Goal: Transaction & Acquisition: Obtain resource

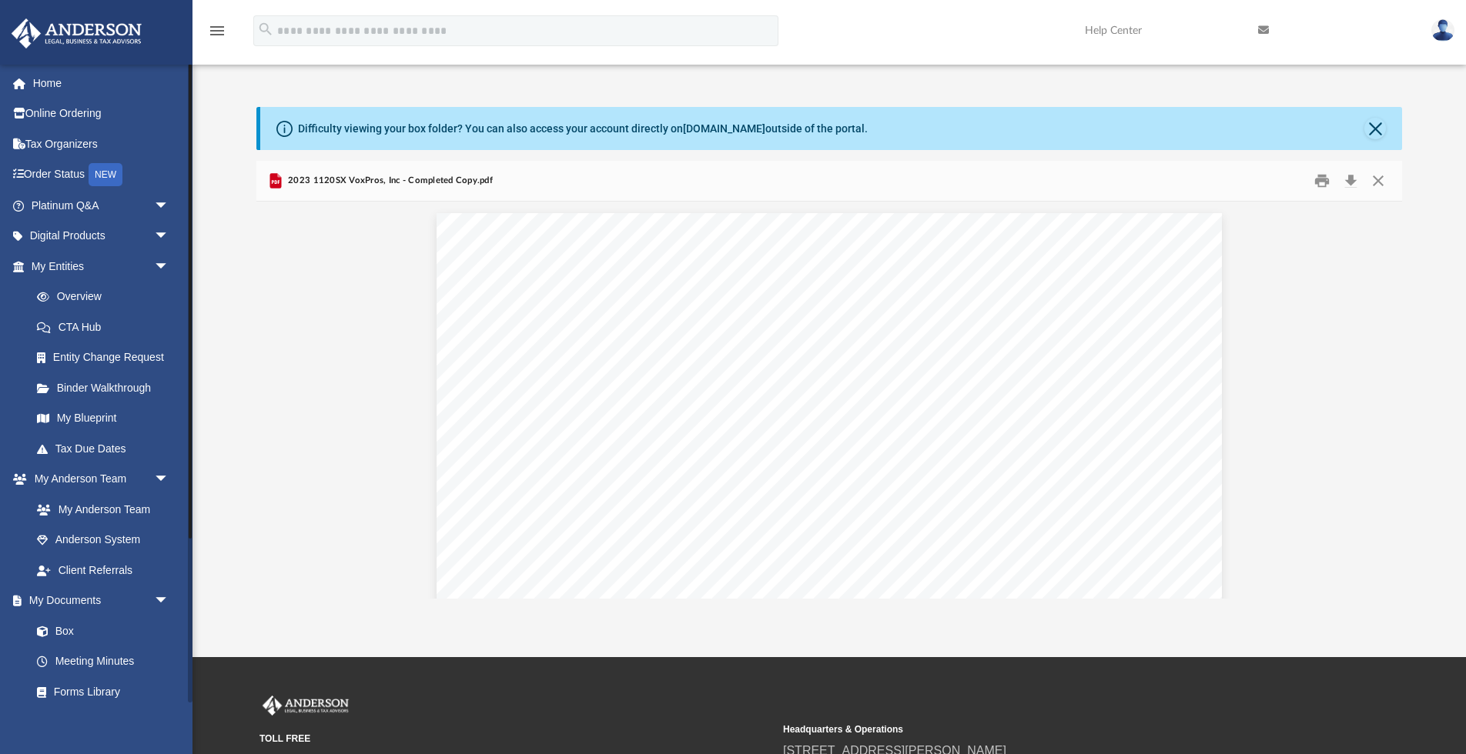
scroll to position [1, 0]
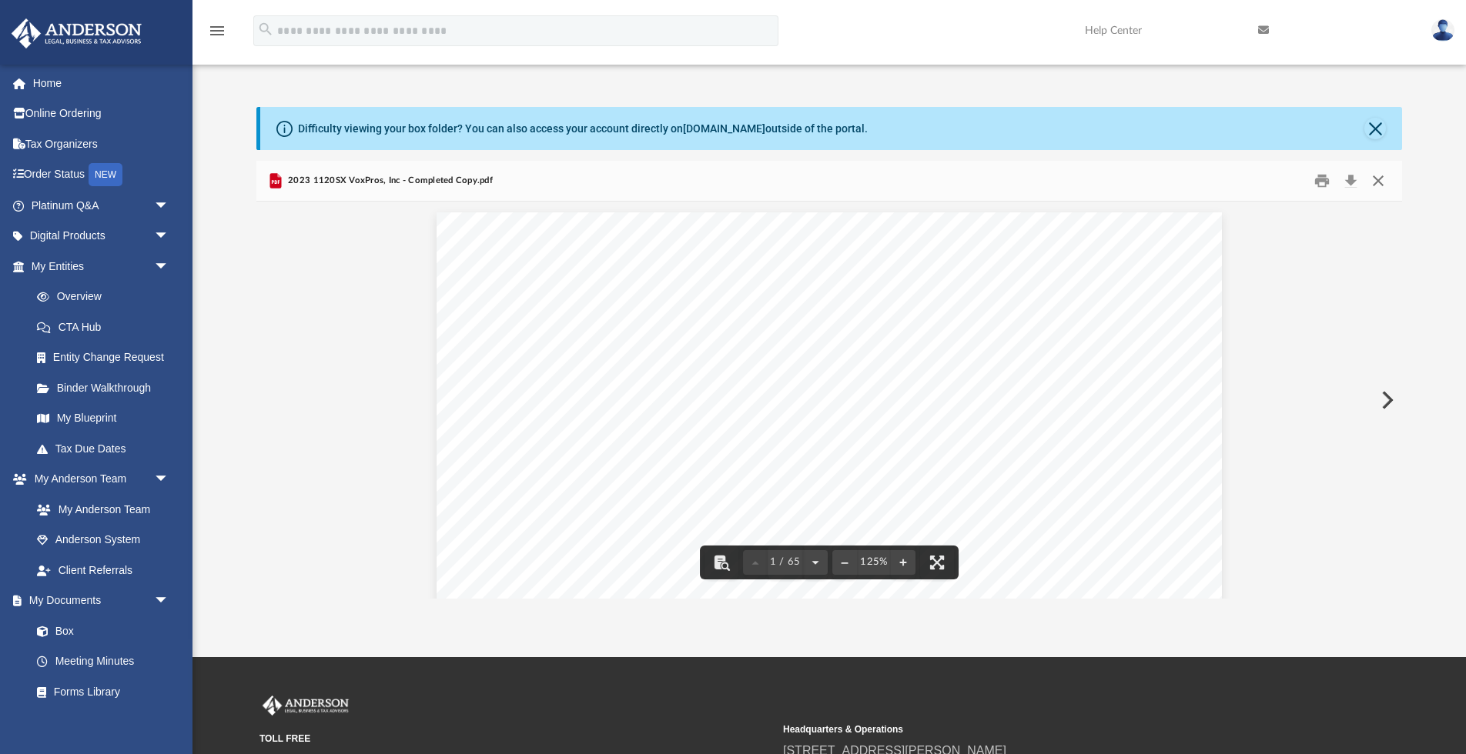
click at [1376, 181] on button "Close" at bounding box center [1378, 181] width 28 height 24
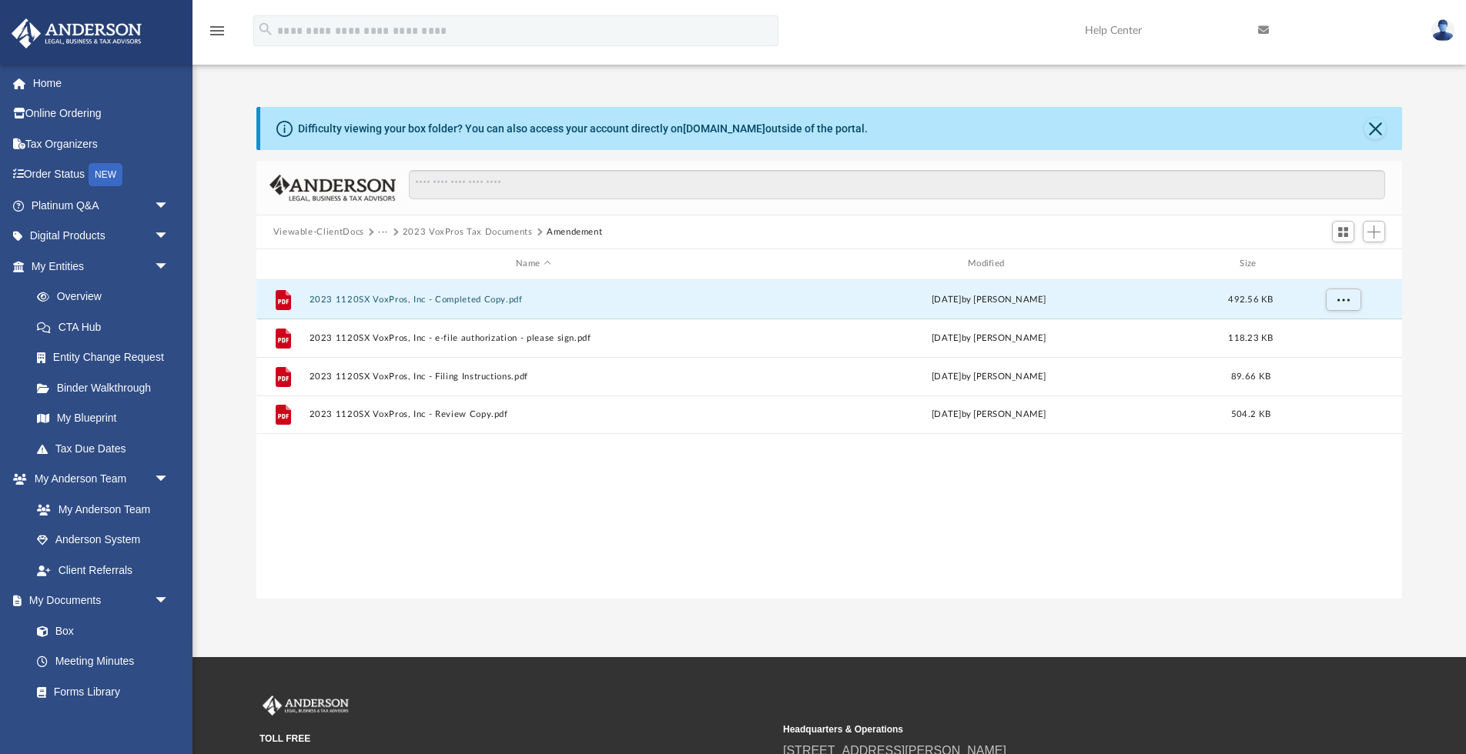
click at [337, 230] on button "Viewable-ClientDocs" at bounding box center [318, 233] width 91 height 14
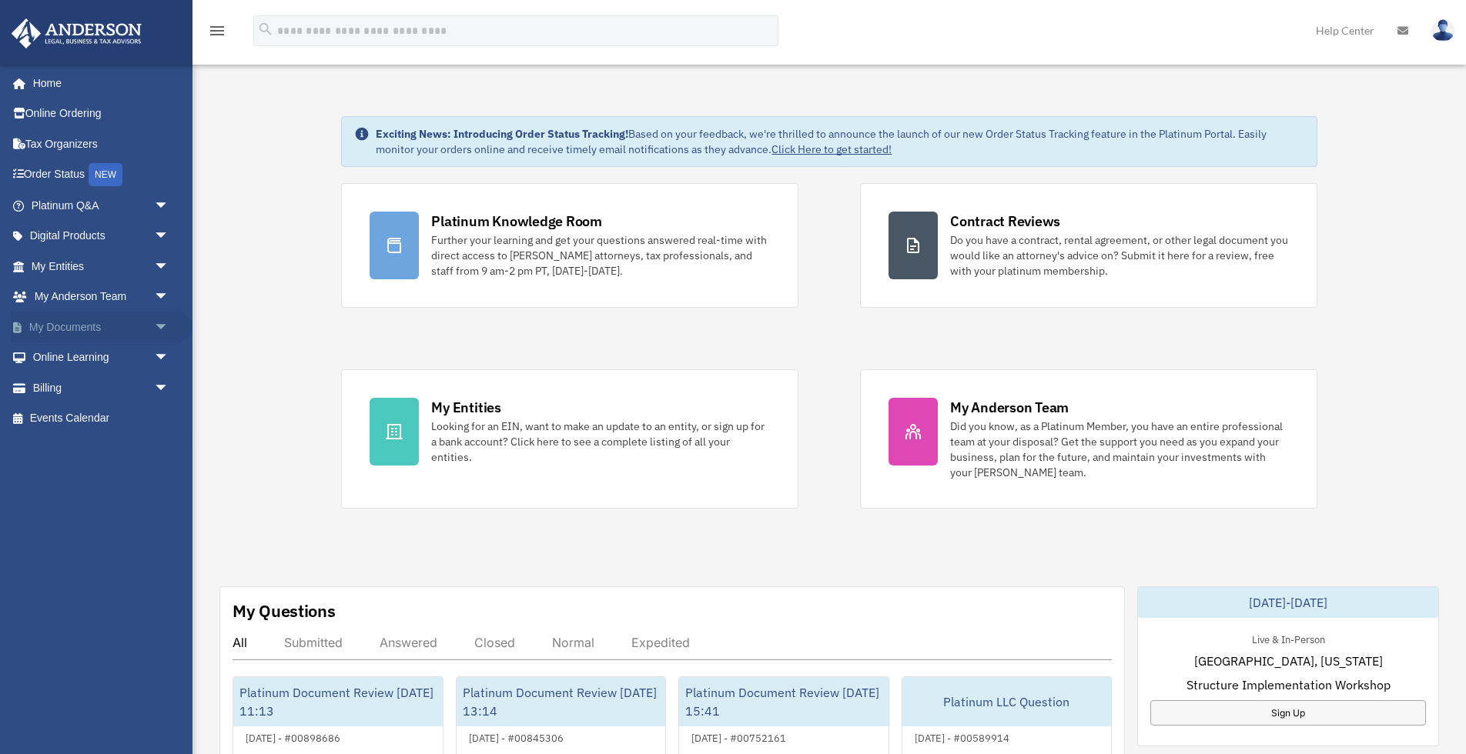
click at [160, 322] on span "arrow_drop_down" at bounding box center [169, 328] width 31 height 32
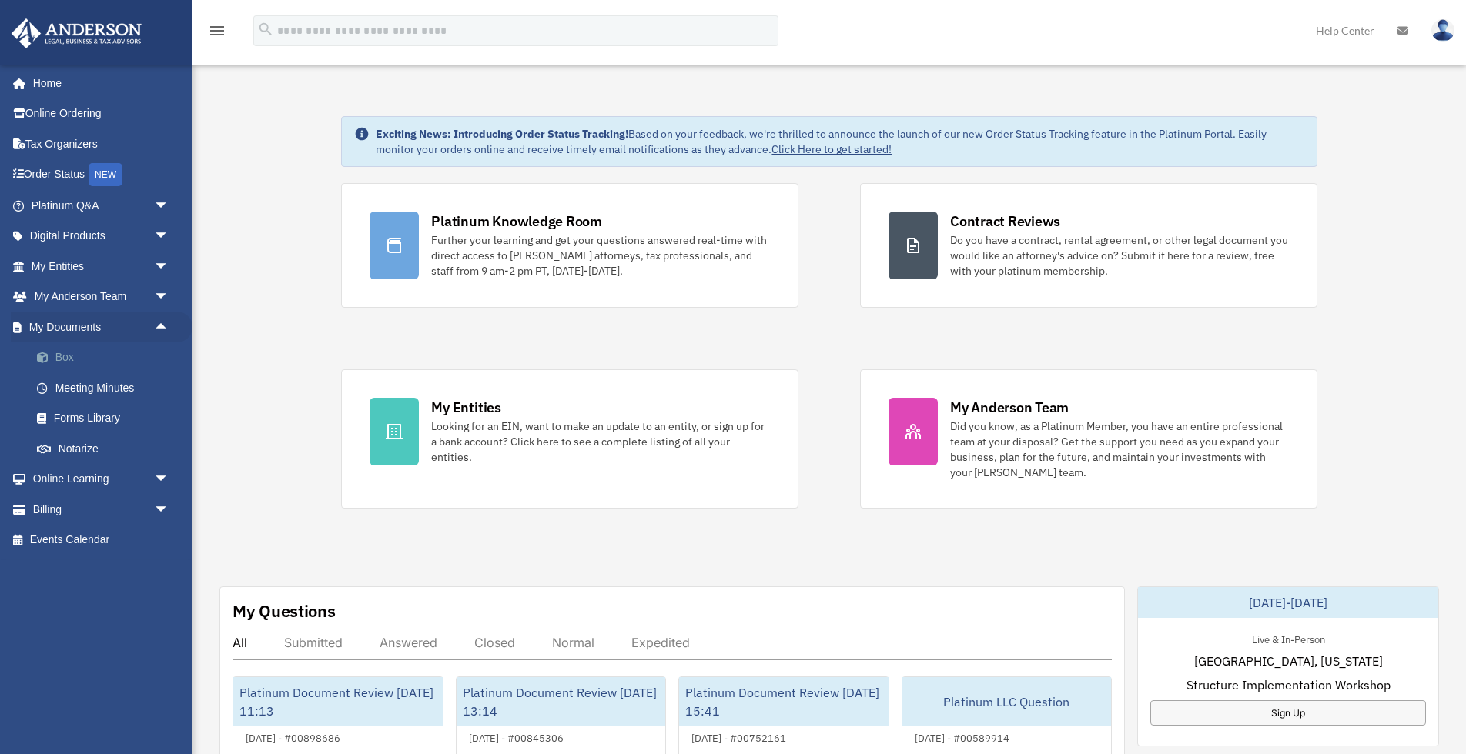
click at [62, 352] on link "Box" at bounding box center [107, 358] width 171 height 31
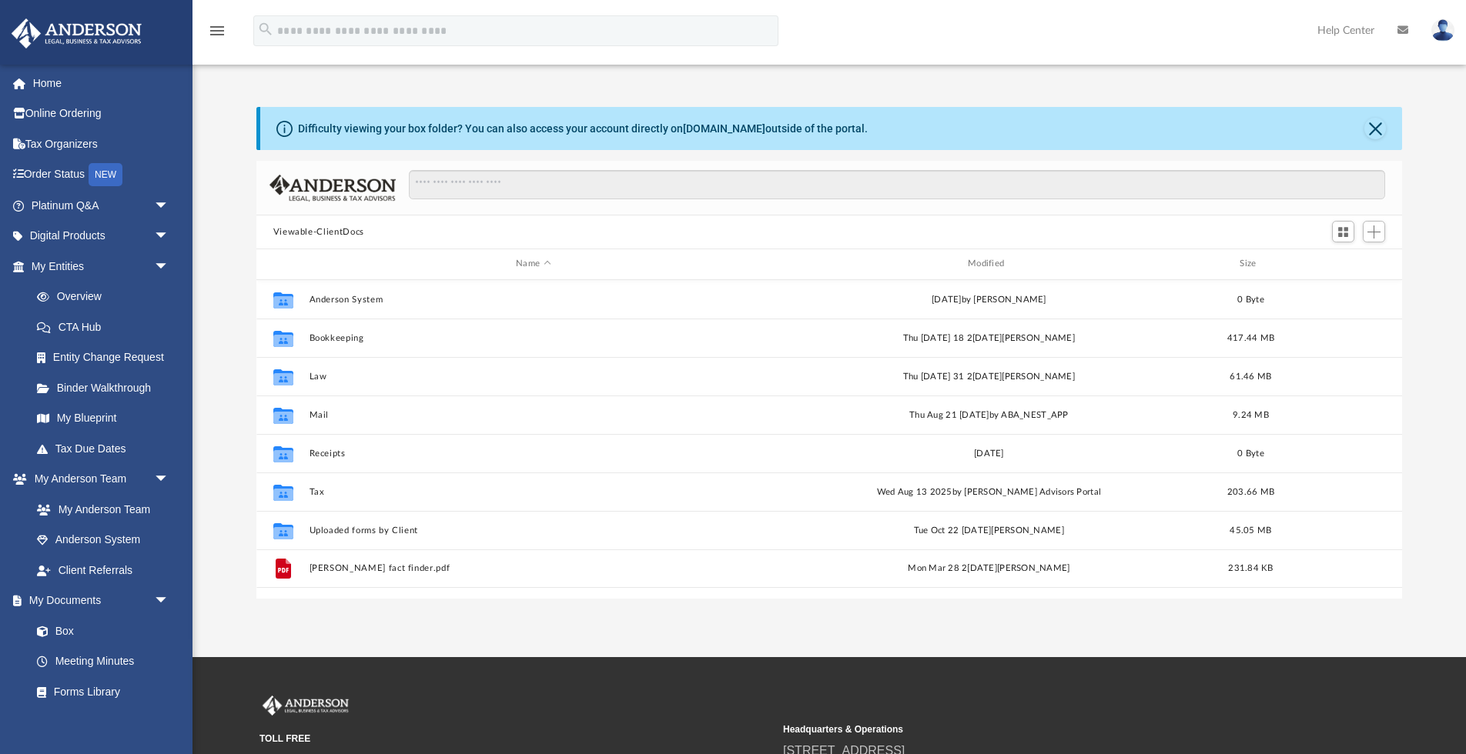
scroll to position [349, 1145]
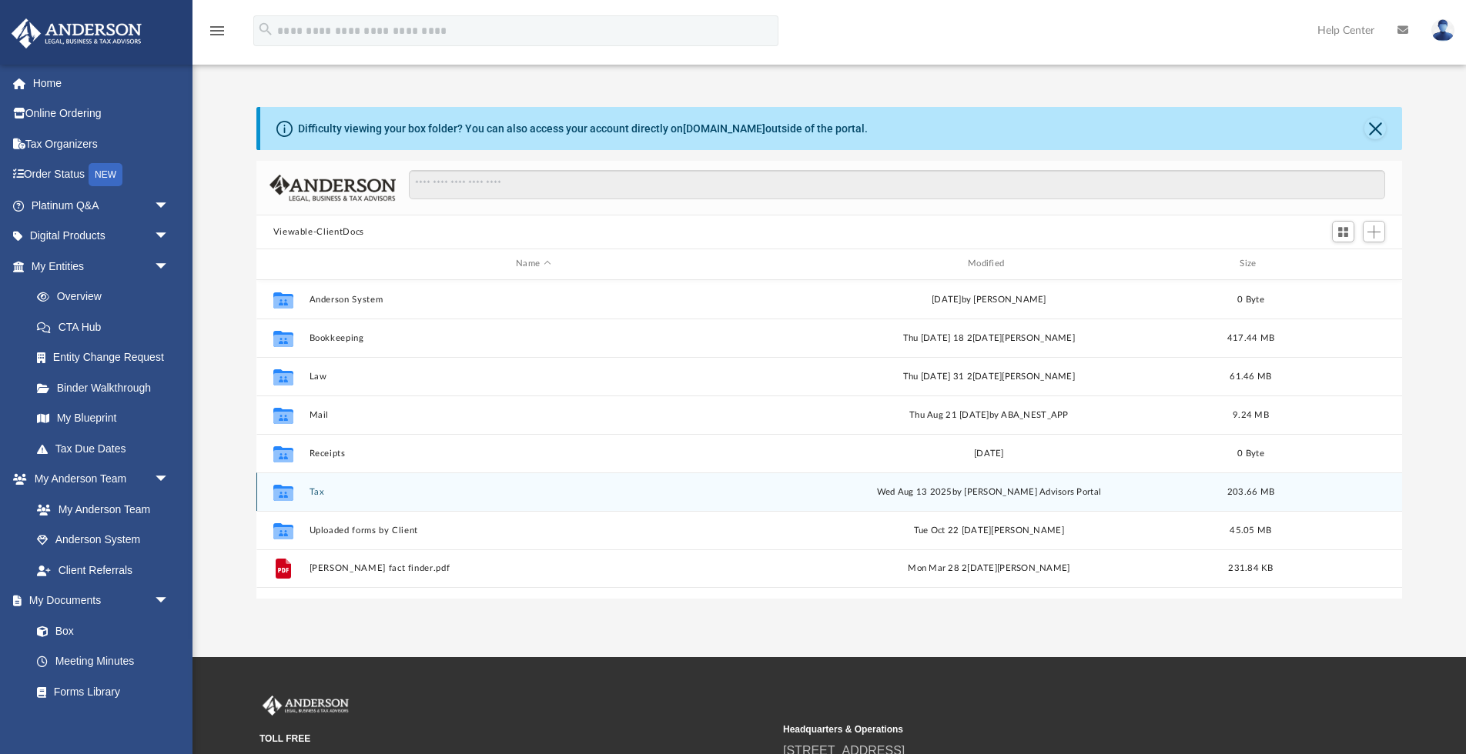
click at [298, 486] on div "Collaborated Folder" at bounding box center [282, 492] width 38 height 25
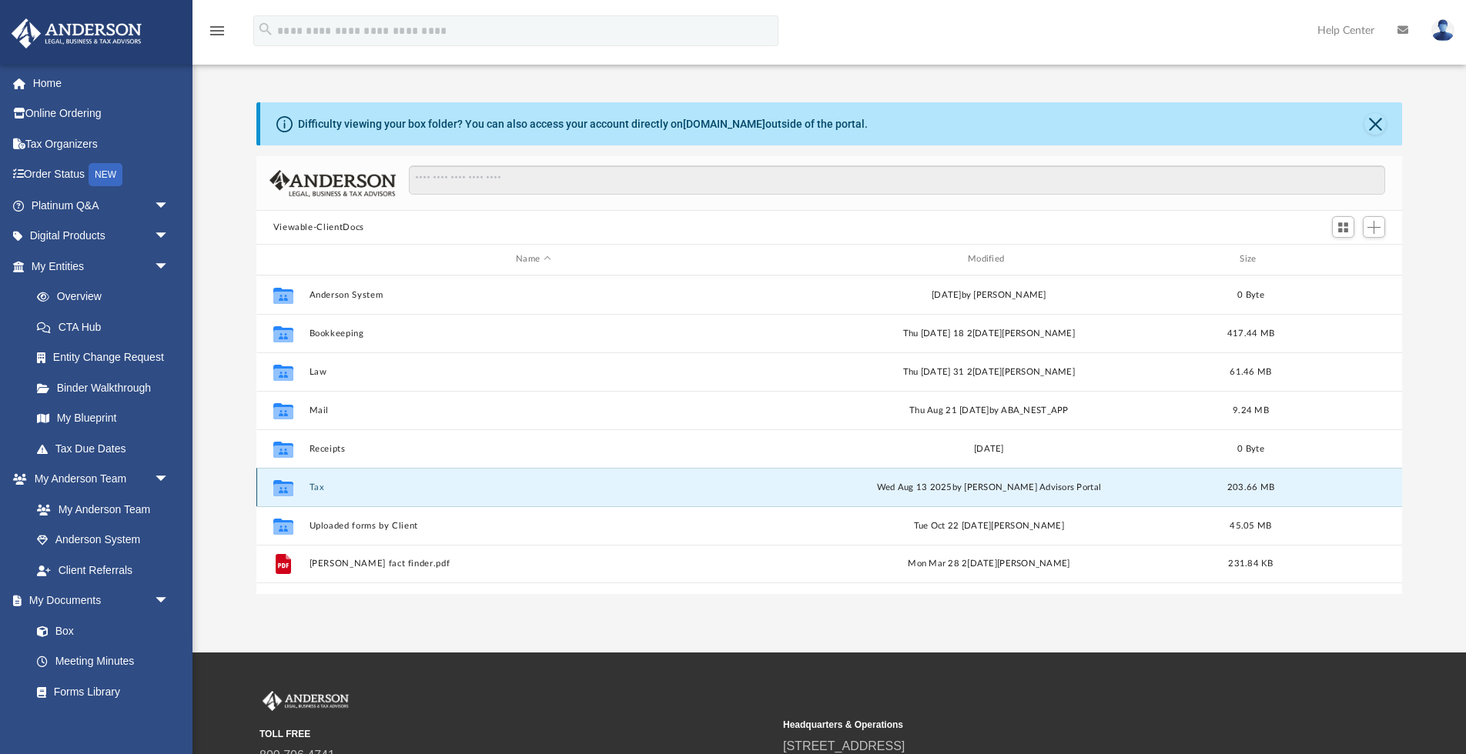
click at [310, 489] on button "Tax" at bounding box center [533, 488] width 449 height 10
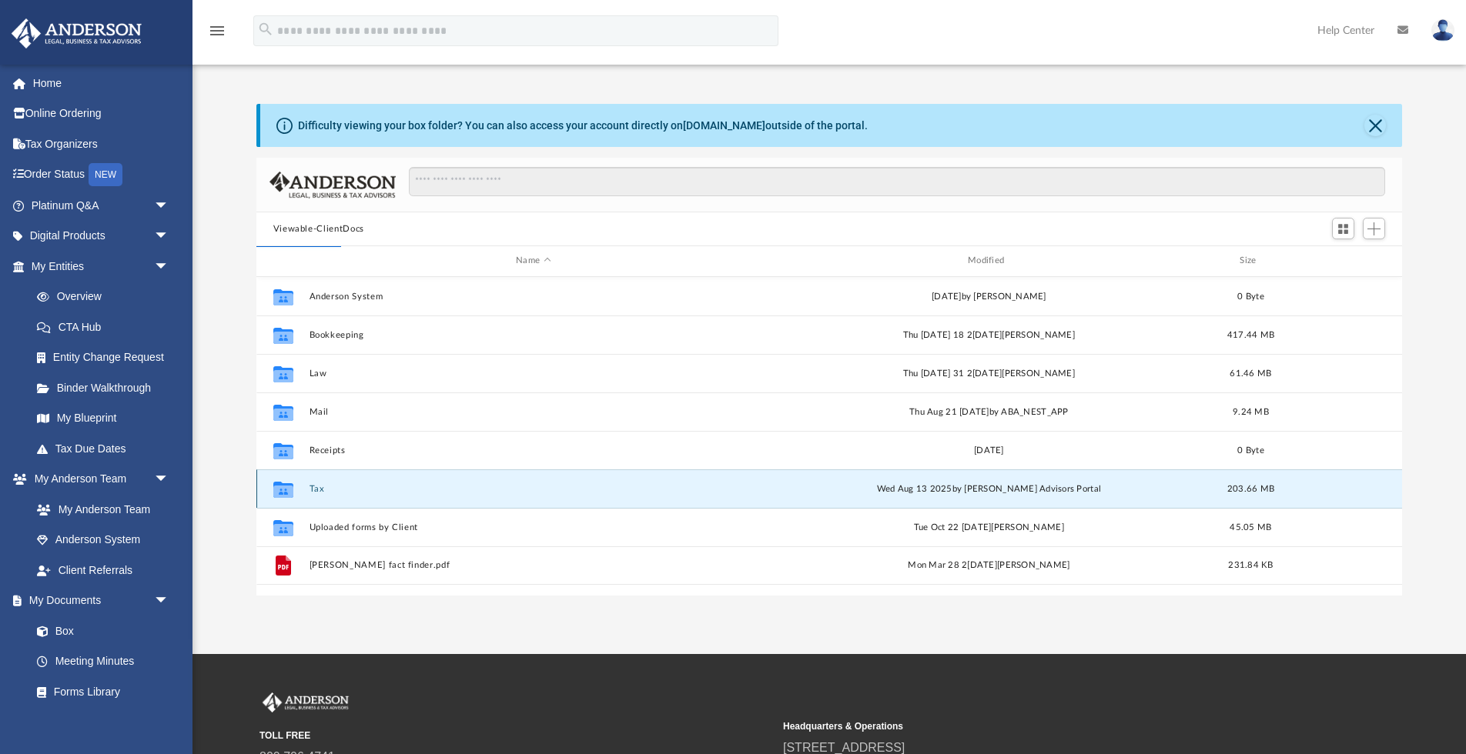
click at [315, 488] on button "Tax" at bounding box center [533, 489] width 449 height 10
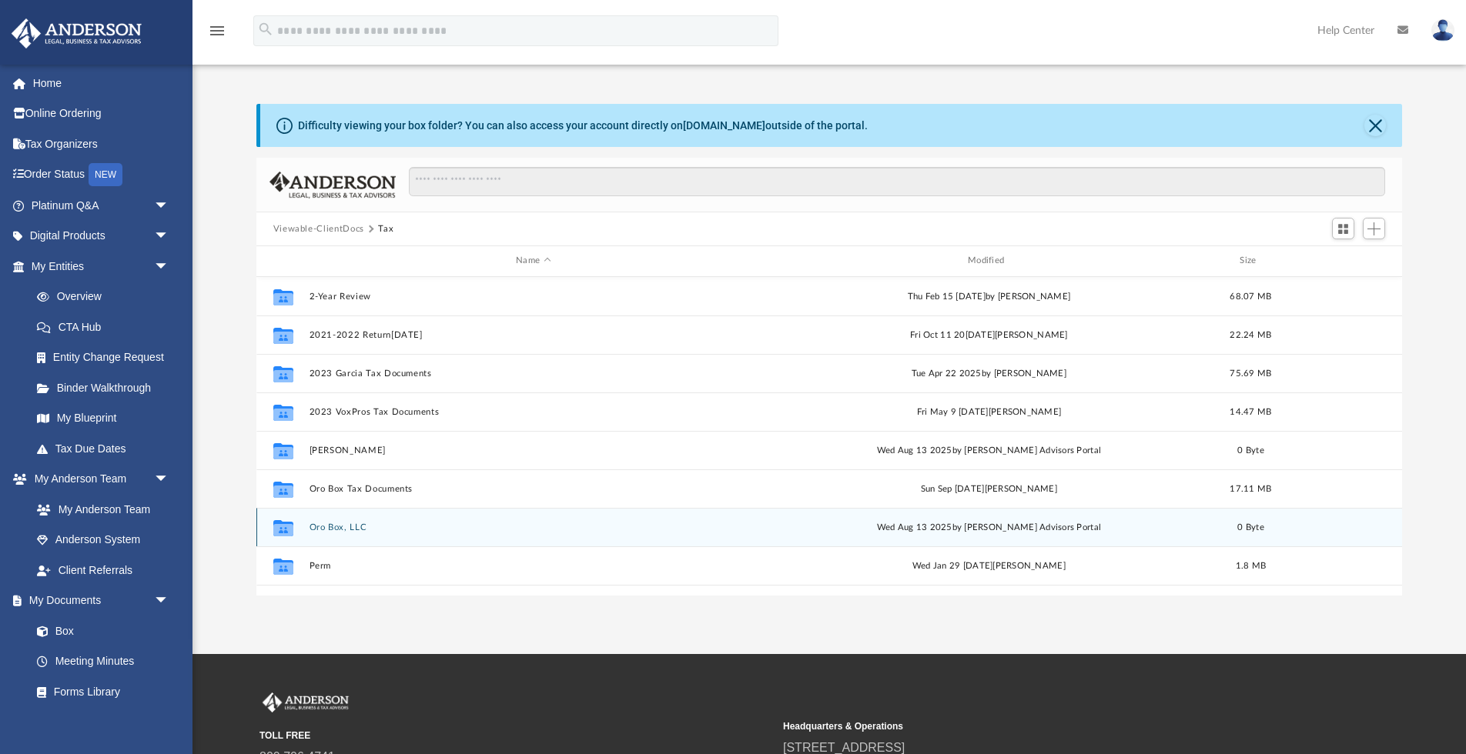
click at [339, 523] on button "Oro Box, LLC" at bounding box center [533, 528] width 449 height 10
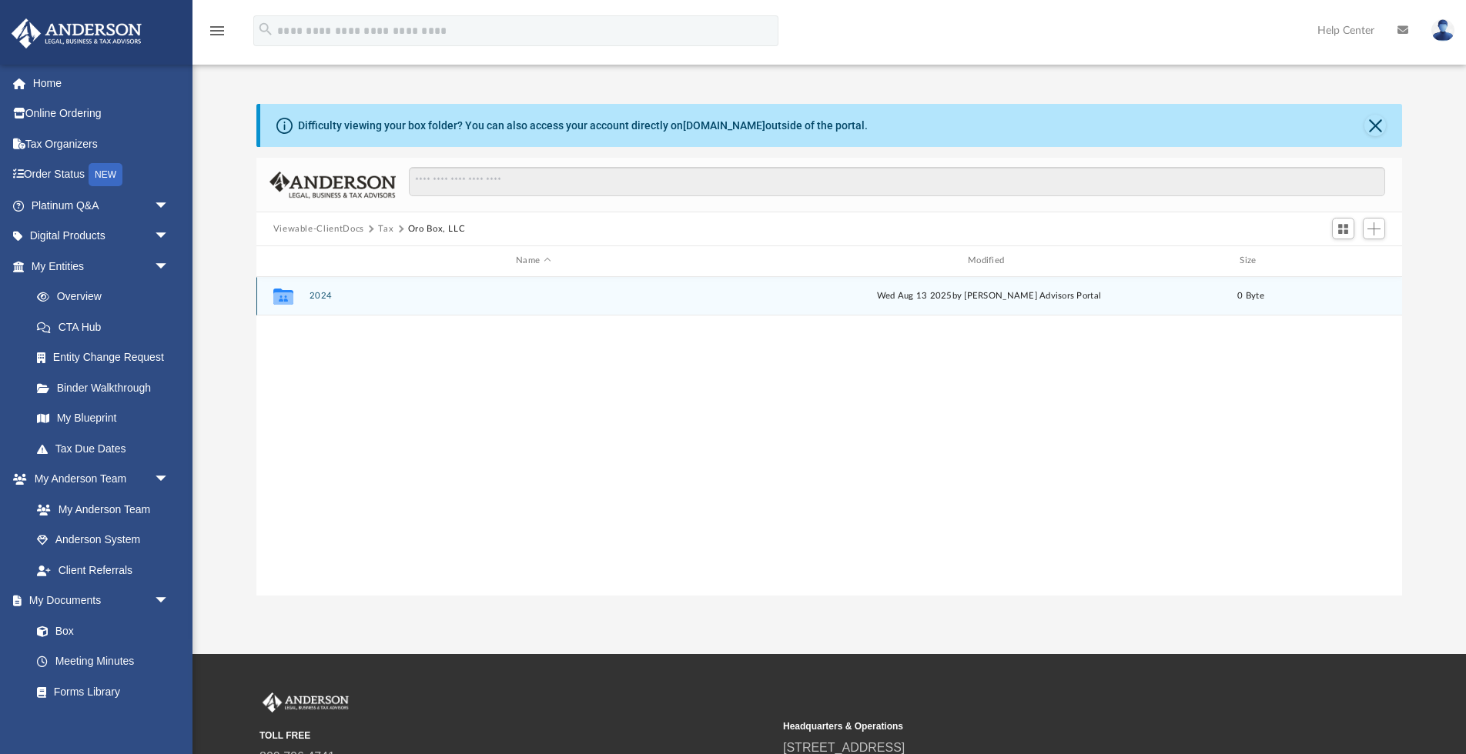
click at [319, 296] on button "2024" at bounding box center [533, 296] width 449 height 10
click at [369, 293] on button "Digital Tax Organizer" at bounding box center [533, 296] width 449 height 10
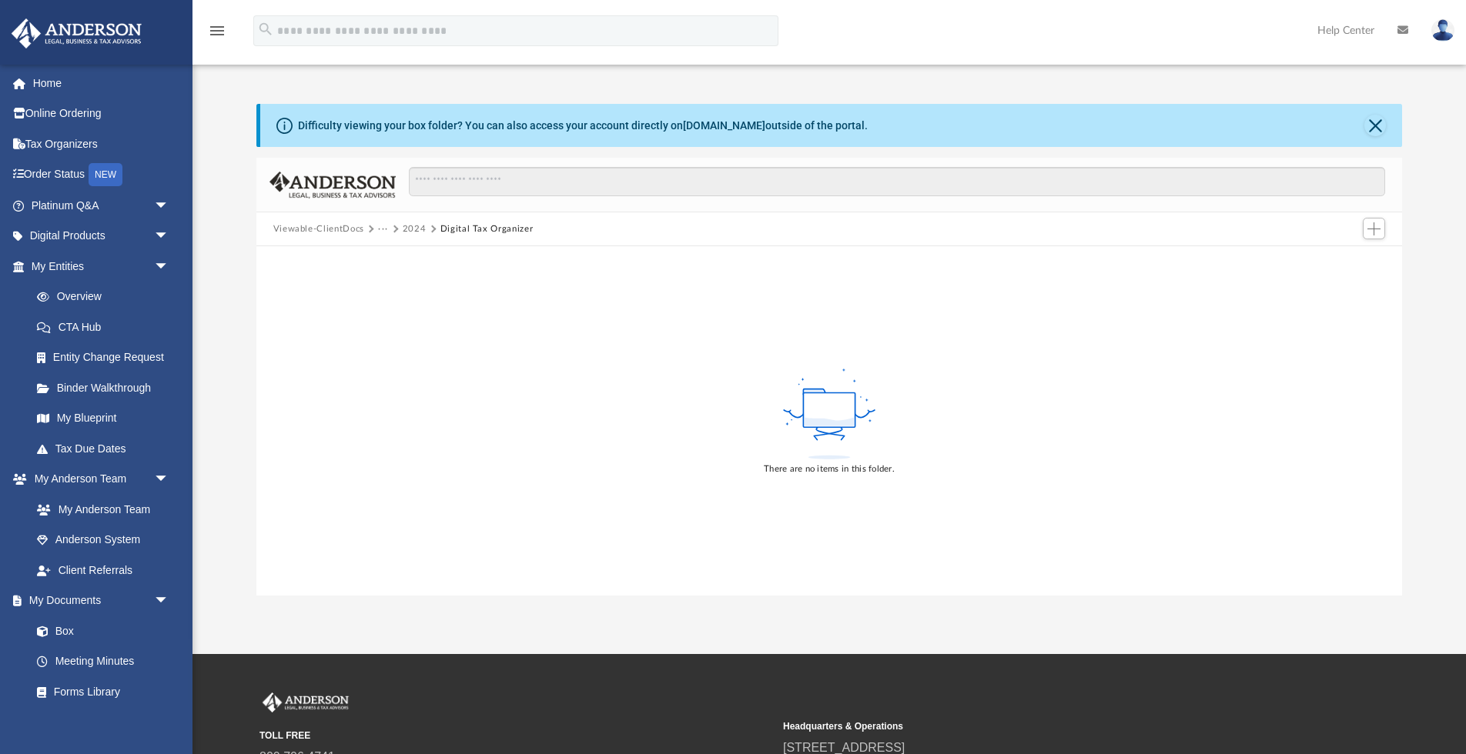
click at [339, 230] on button "Viewable-ClientDocs" at bounding box center [318, 229] width 91 height 14
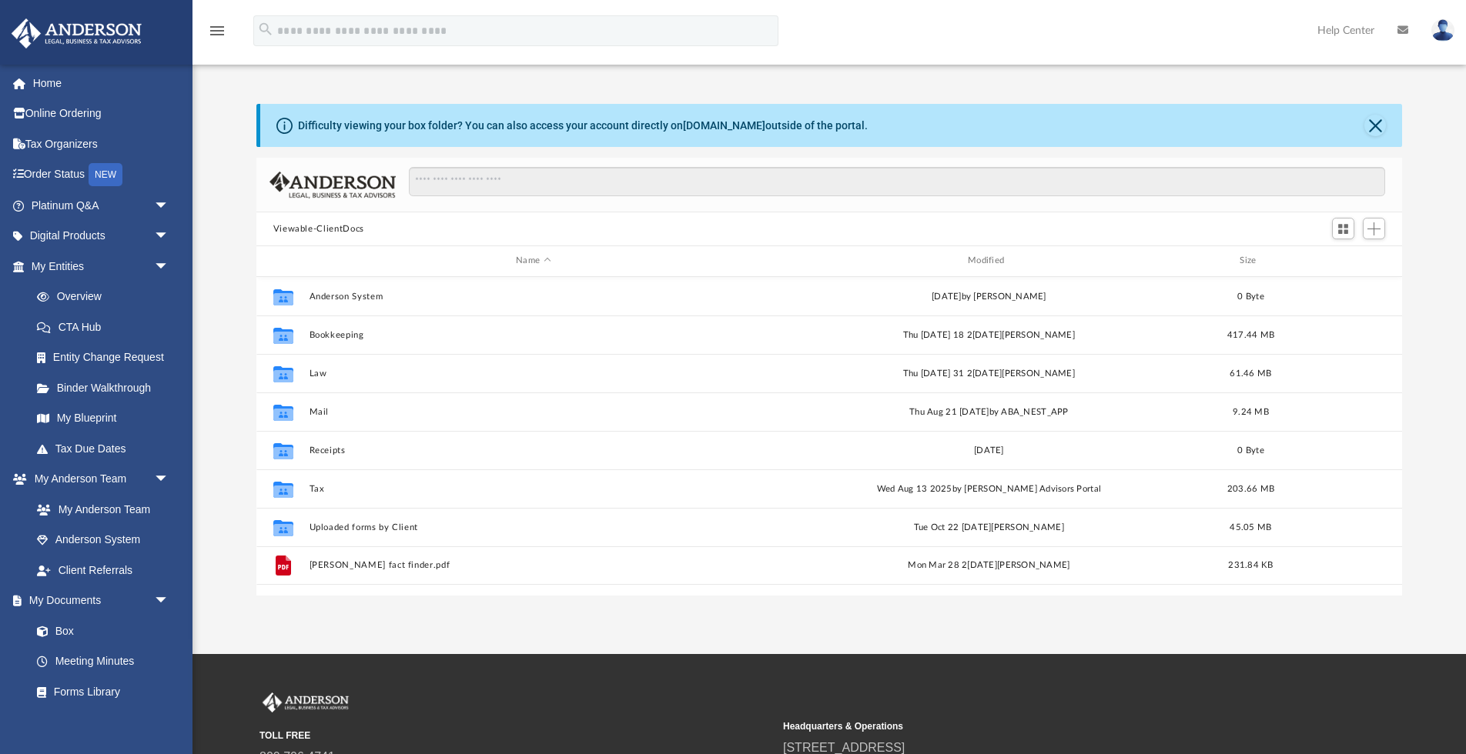
scroll to position [349, 1145]
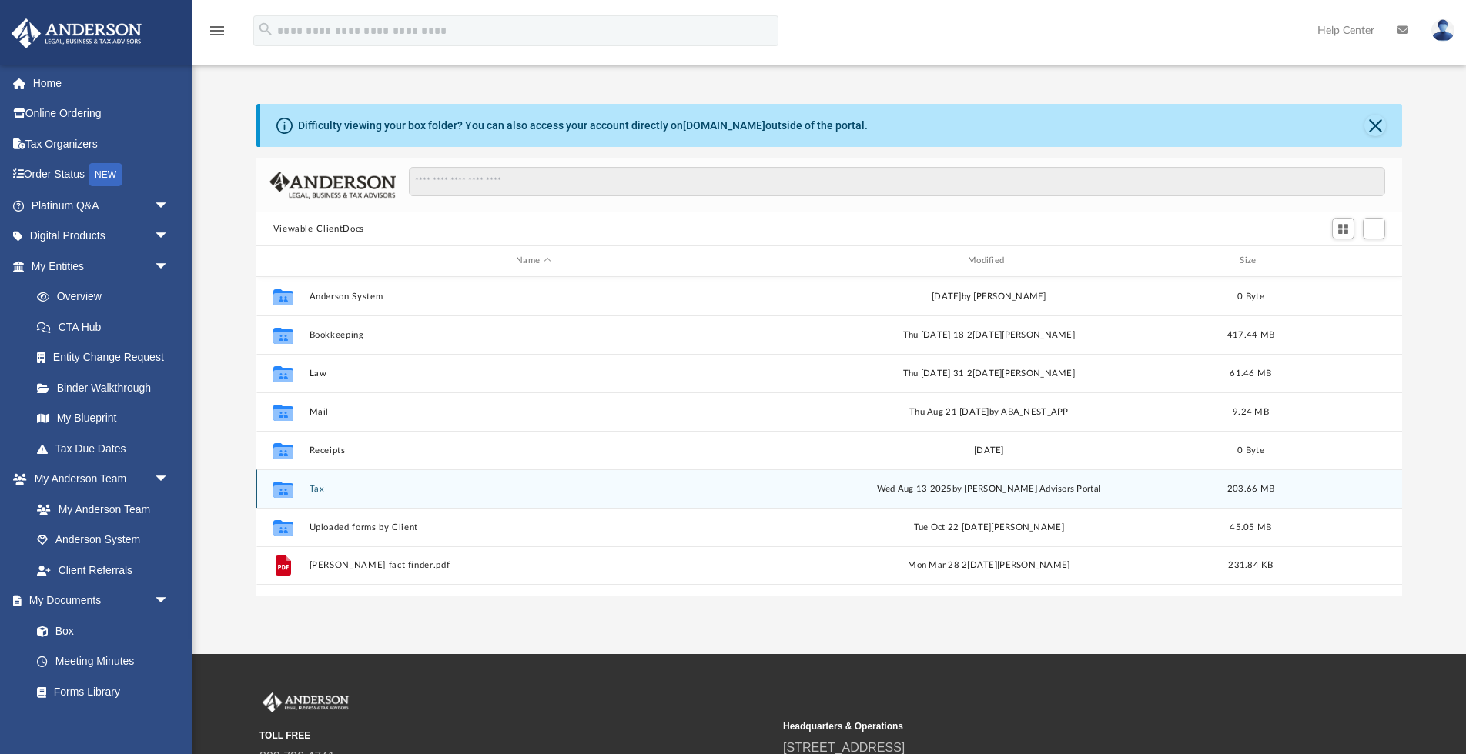
click at [318, 491] on button "Tax" at bounding box center [533, 489] width 449 height 10
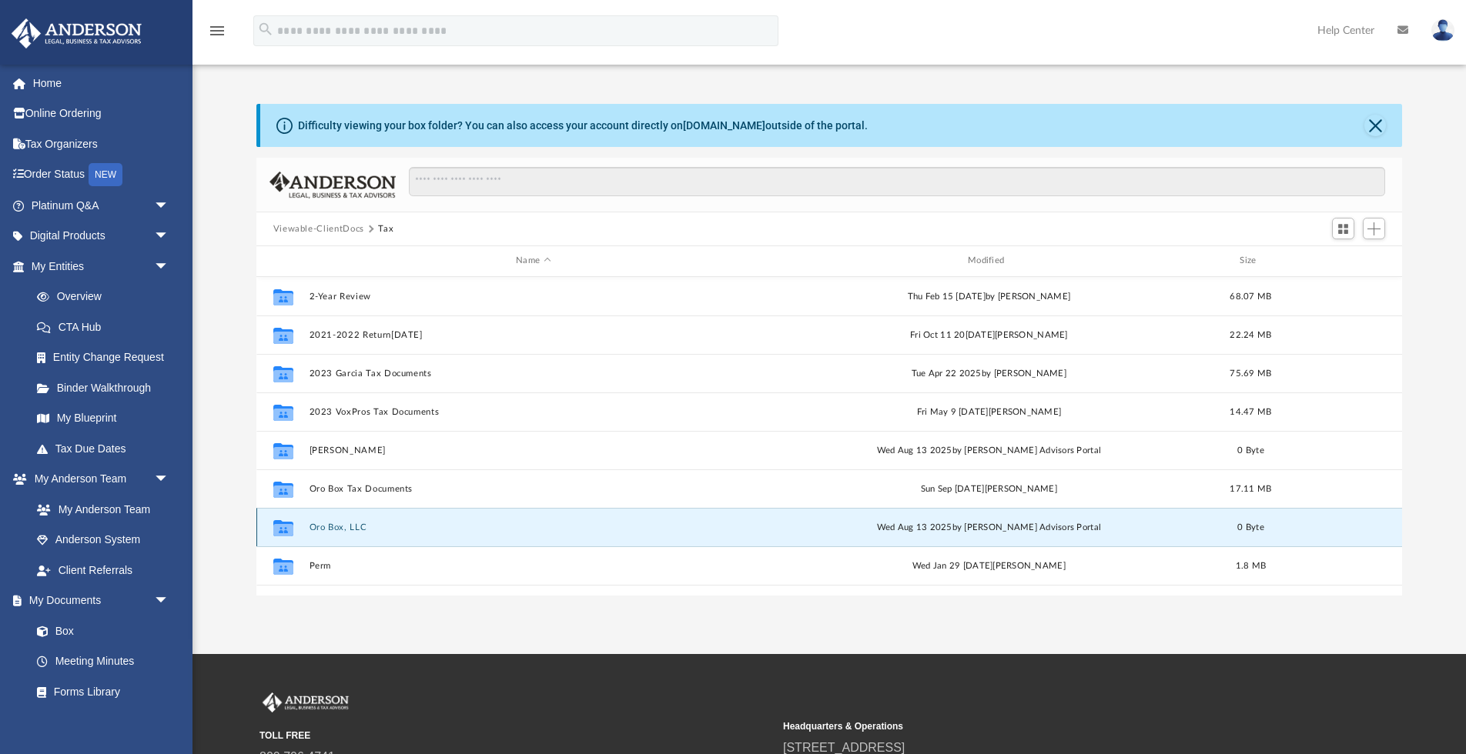
click at [330, 526] on button "Oro Box, LLC" at bounding box center [533, 528] width 449 height 10
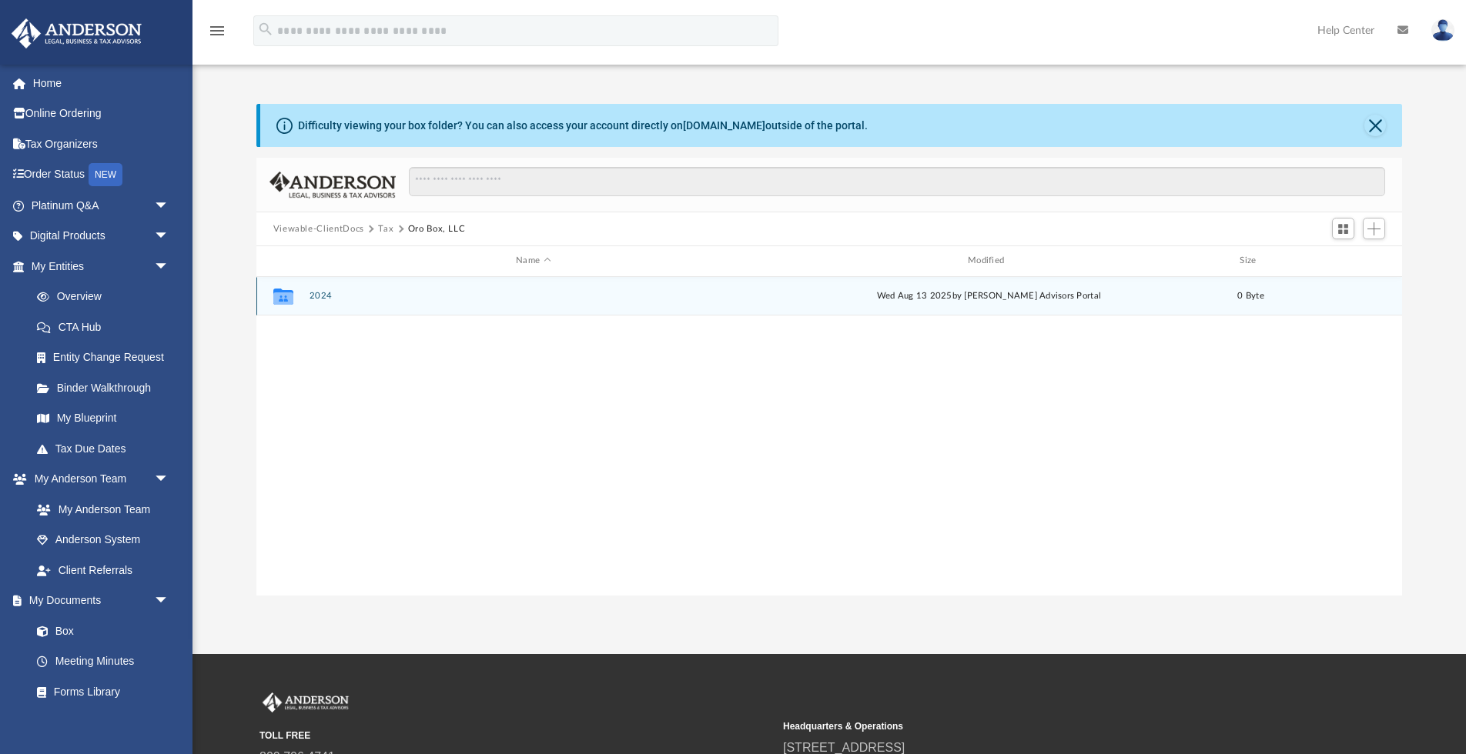
click at [335, 296] on button "2024" at bounding box center [533, 296] width 449 height 10
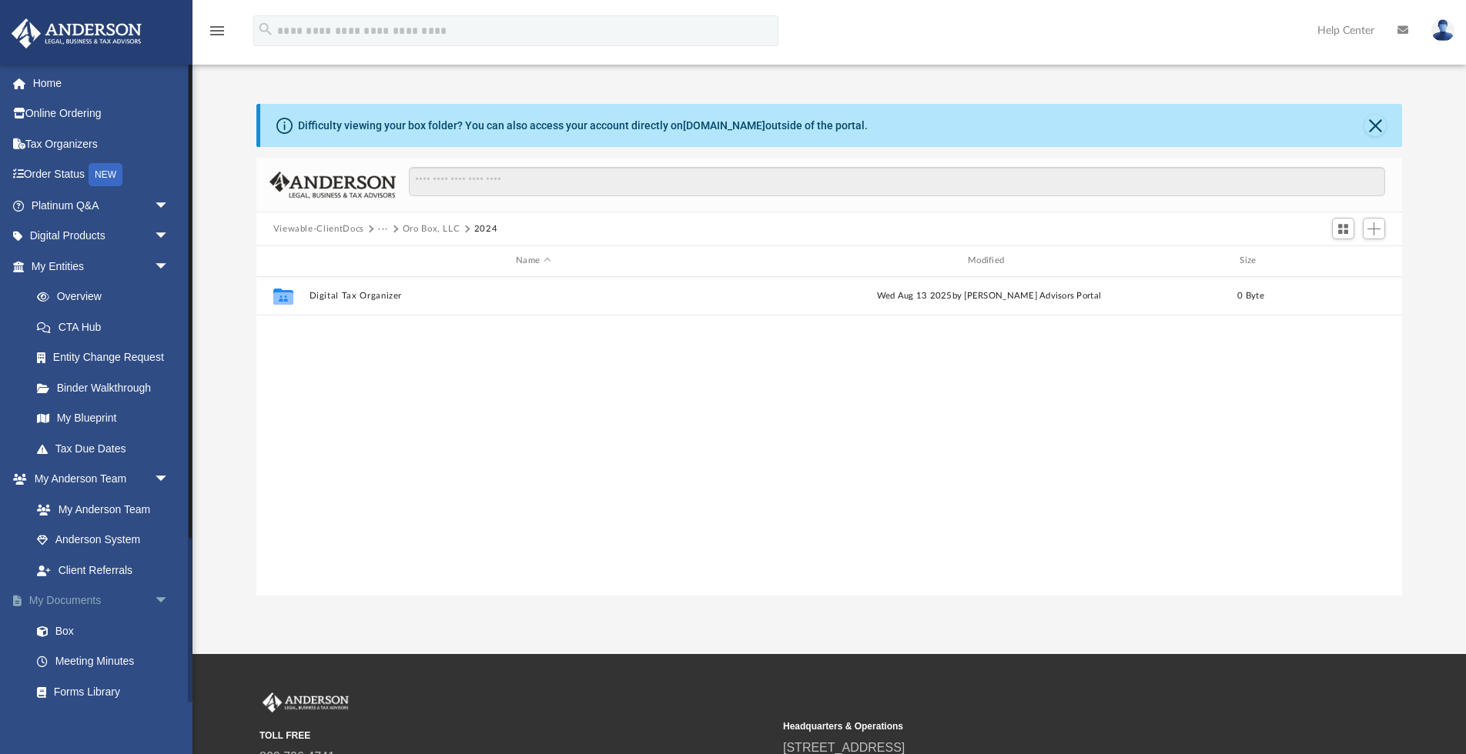
click at [162, 602] on span "arrow_drop_down" at bounding box center [169, 602] width 31 height 32
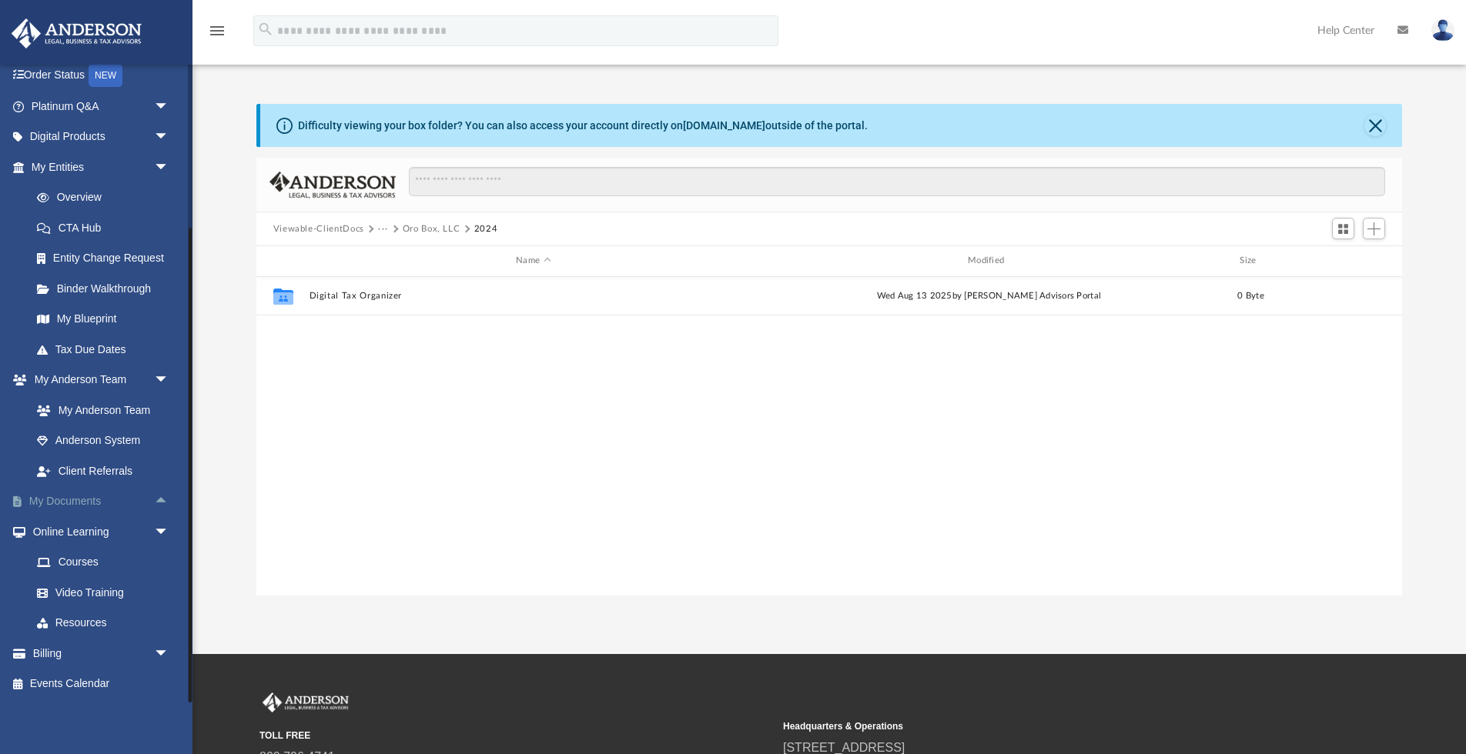
click at [73, 501] on link "My Documents arrow_drop_up" at bounding box center [102, 501] width 182 height 31
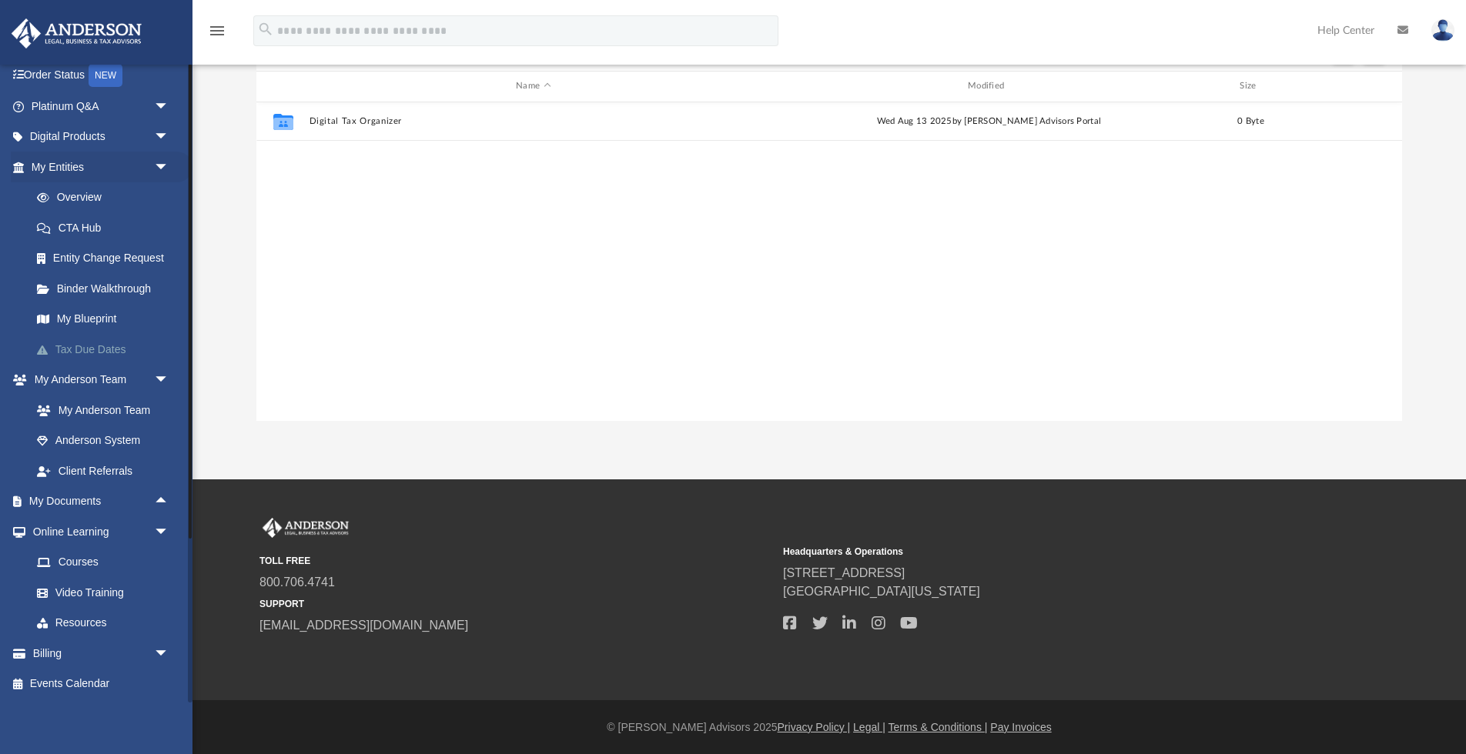
scroll to position [0, 0]
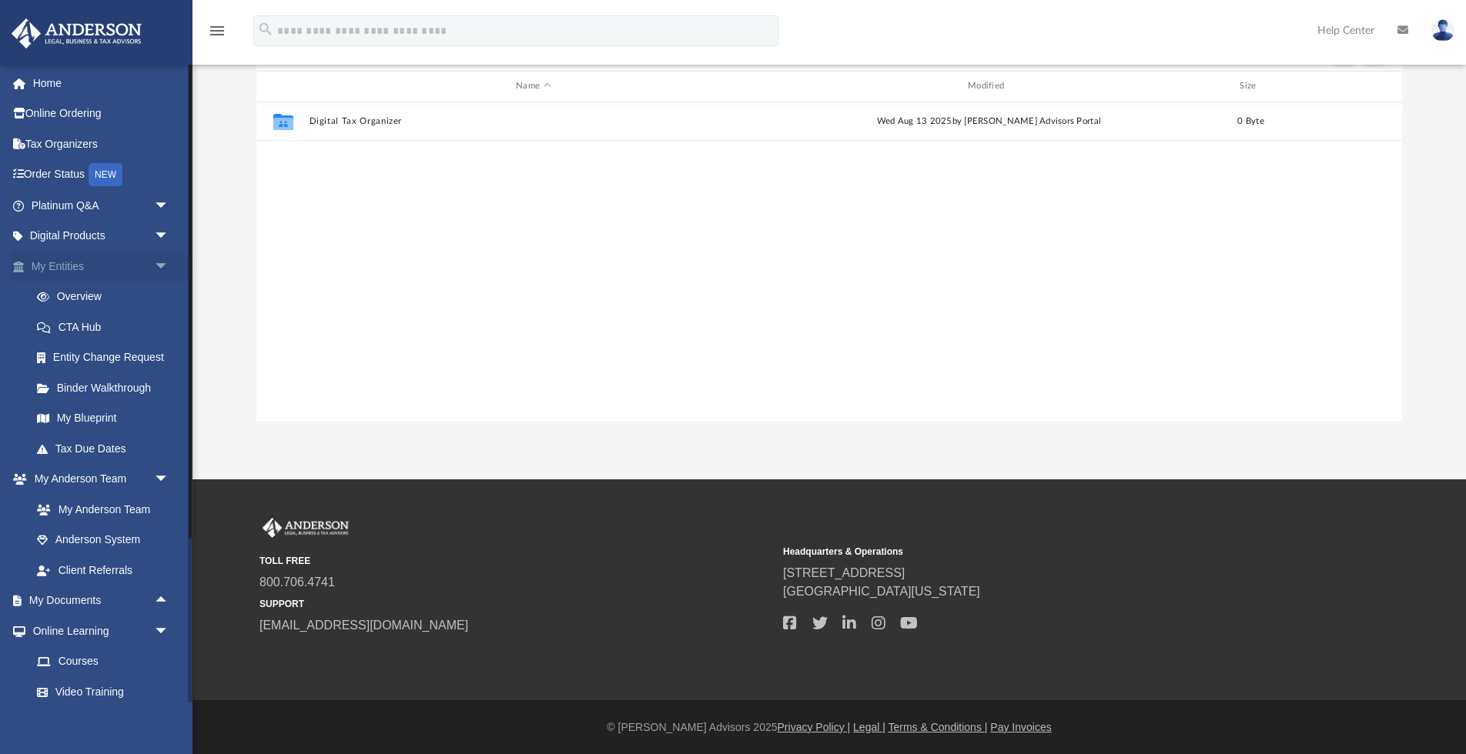
click at [160, 267] on span "arrow_drop_down" at bounding box center [169, 267] width 31 height 32
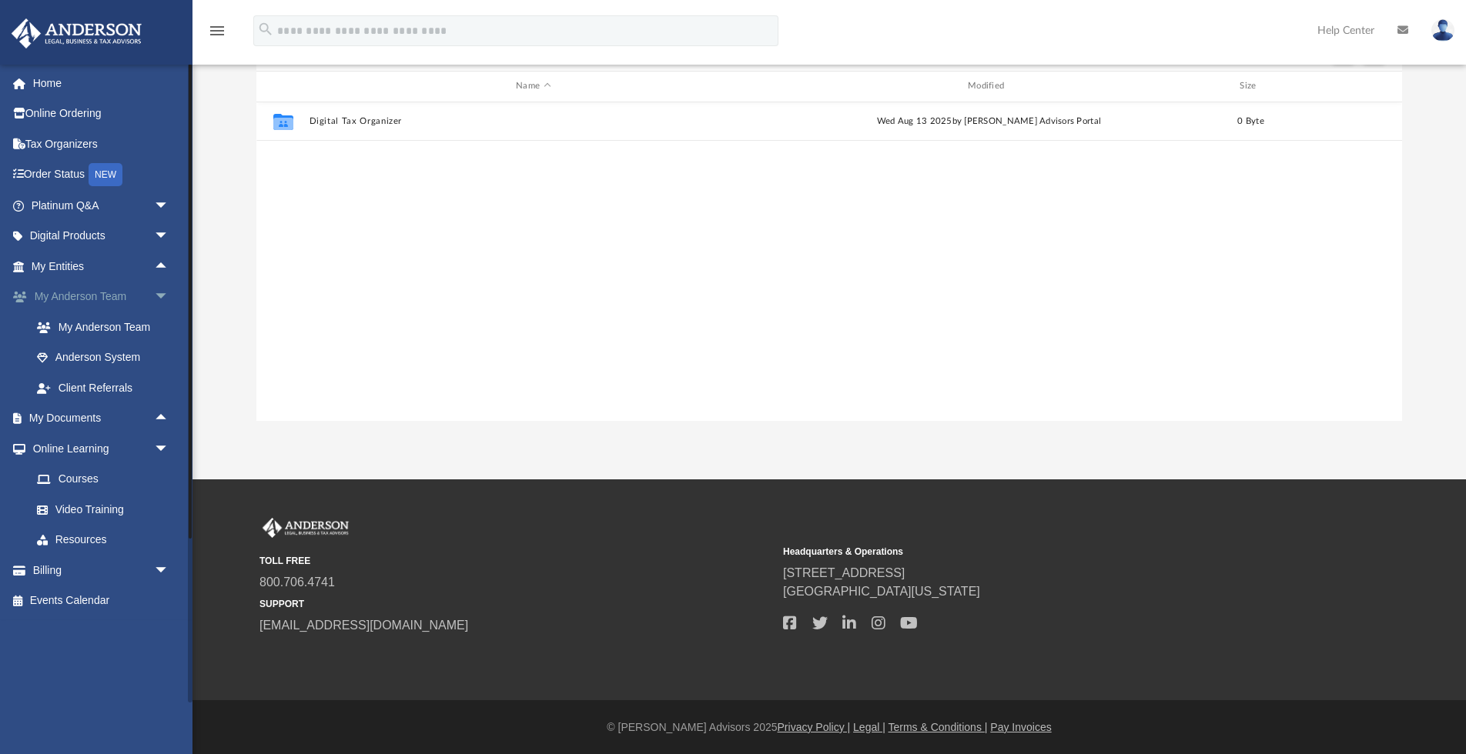
click at [163, 296] on span "arrow_drop_down" at bounding box center [169, 298] width 31 height 32
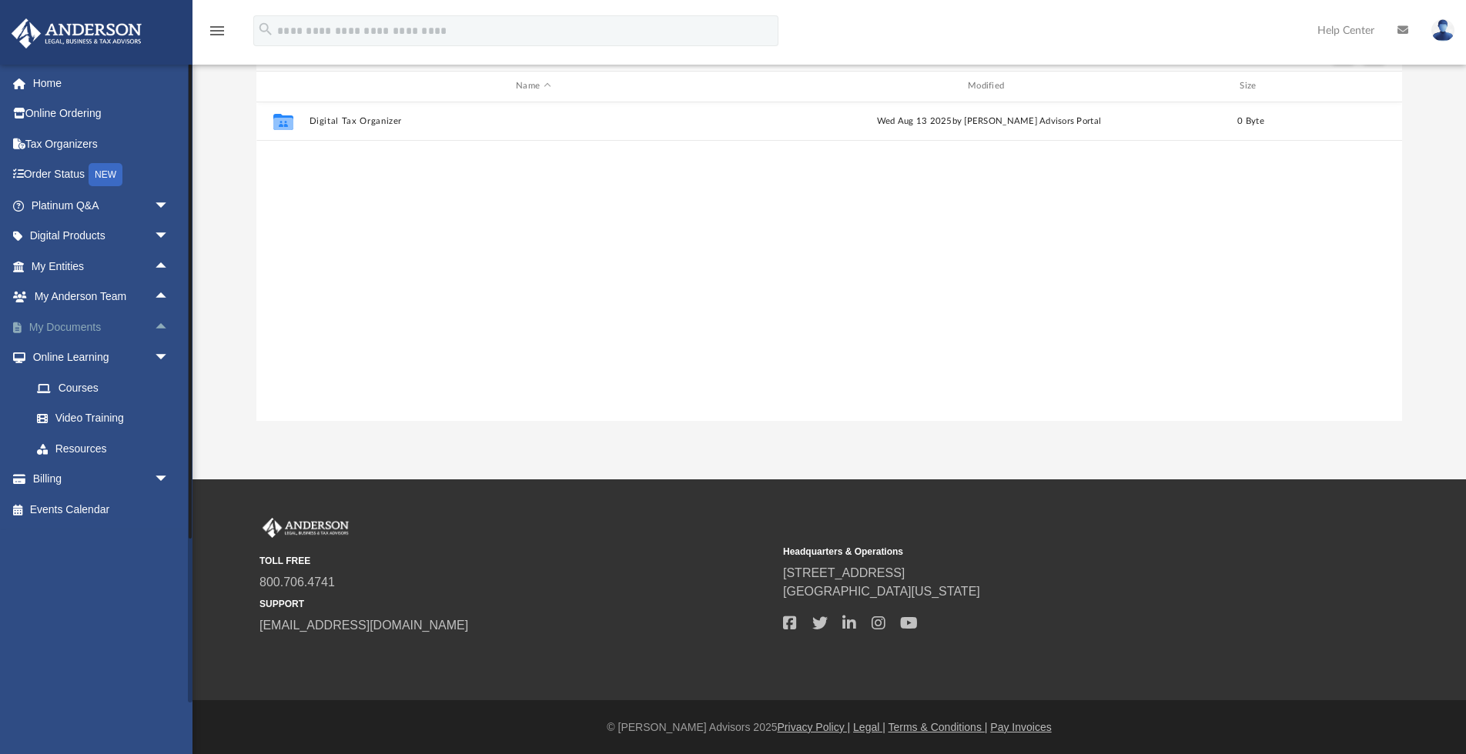
click at [74, 327] on link "My Documents arrow_drop_up" at bounding box center [102, 327] width 182 height 31
click at [82, 327] on link "My Documents arrow_drop_up" at bounding box center [102, 327] width 182 height 31
click at [161, 326] on span "arrow_drop_up" at bounding box center [169, 328] width 31 height 32
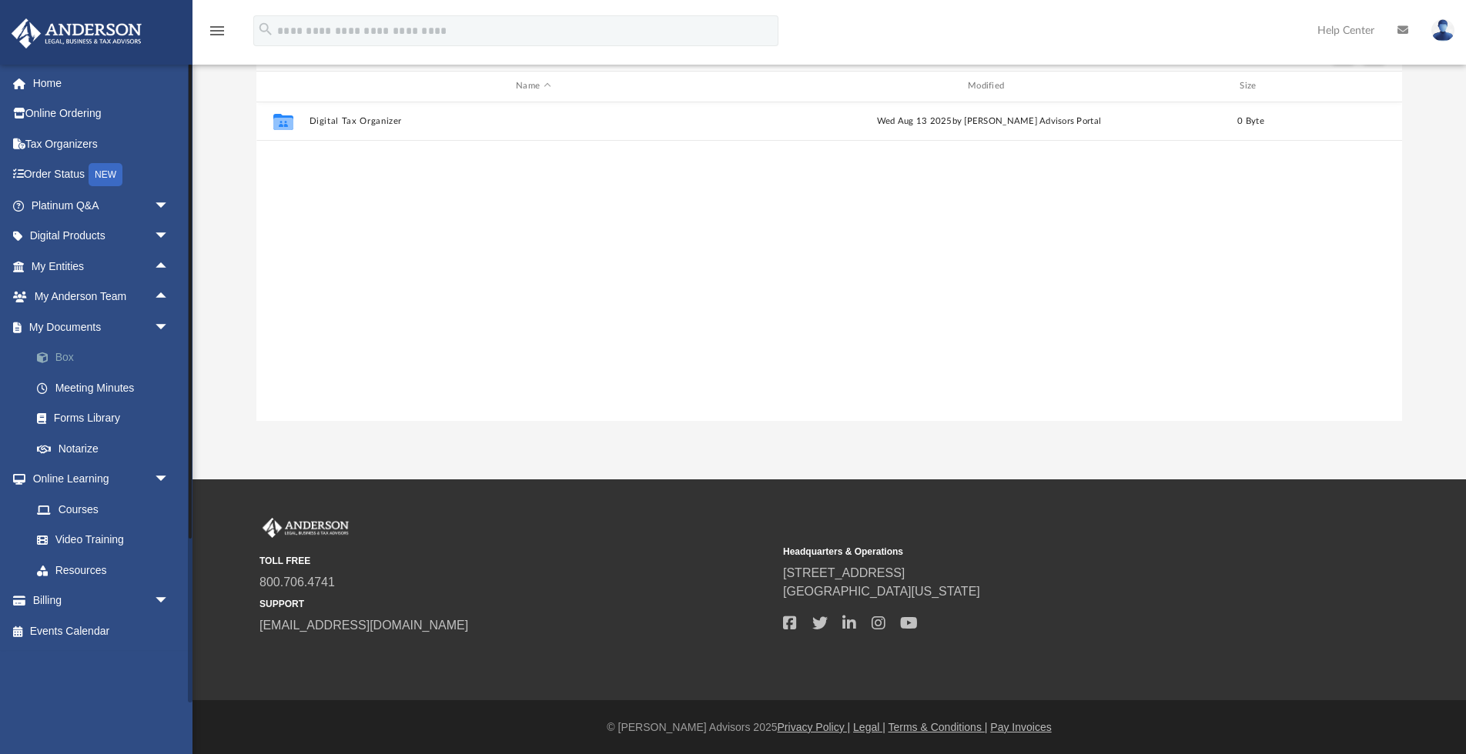
click at [71, 356] on link "Box" at bounding box center [107, 358] width 171 height 31
click at [54, 365] on link "Box" at bounding box center [107, 358] width 171 height 31
click at [69, 353] on link "Box" at bounding box center [107, 358] width 171 height 31
click at [57, 353] on link "Box" at bounding box center [107, 358] width 171 height 31
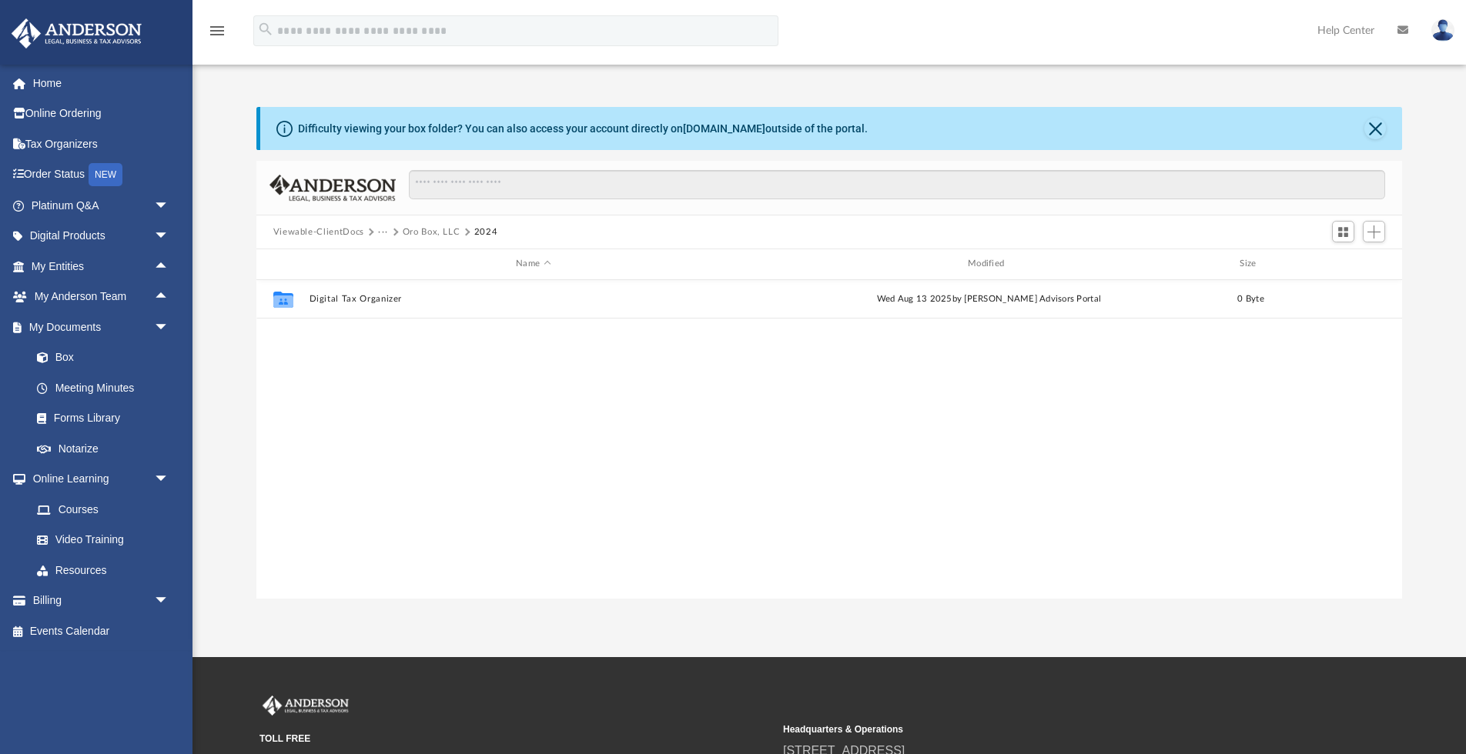
click at [312, 230] on button "Viewable-ClientDocs" at bounding box center [318, 233] width 91 height 14
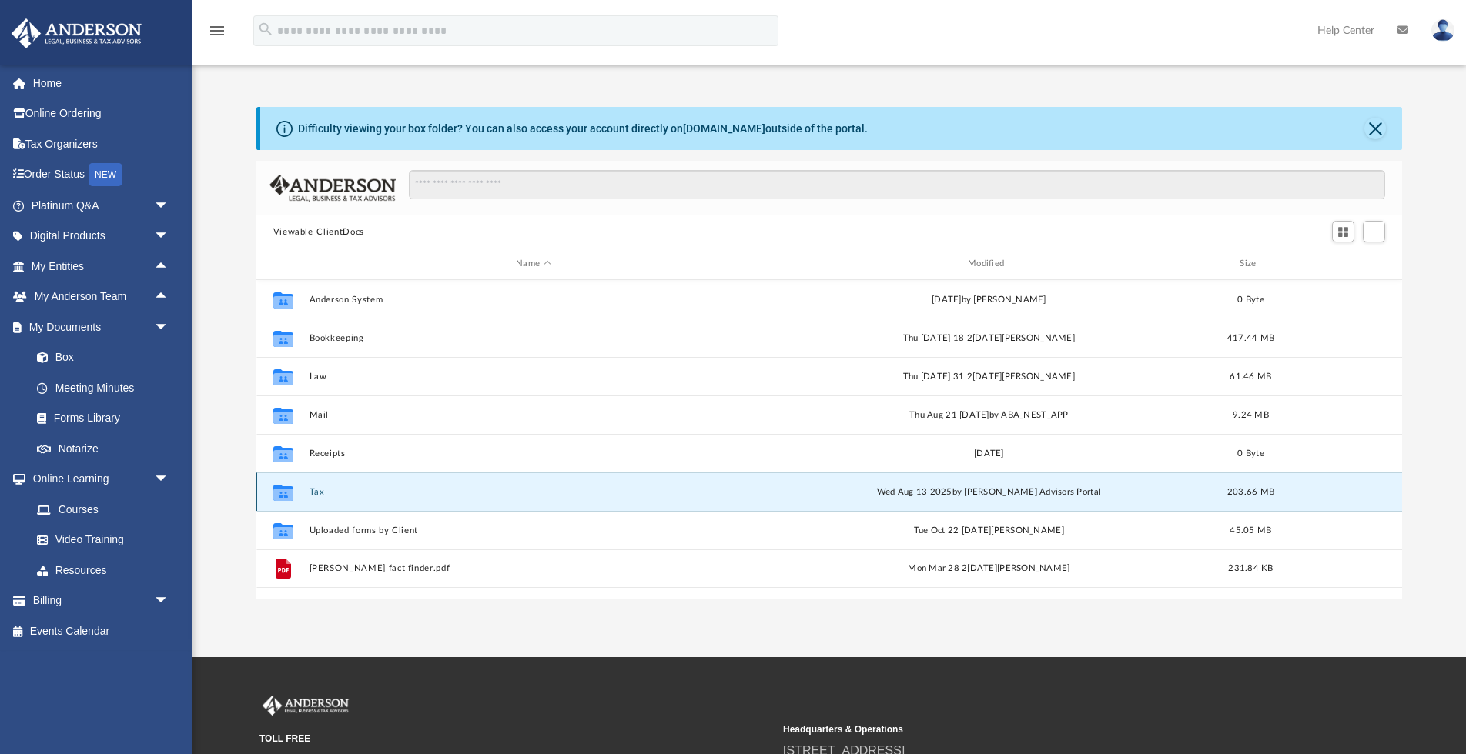
click at [316, 495] on button "Tax" at bounding box center [533, 492] width 449 height 10
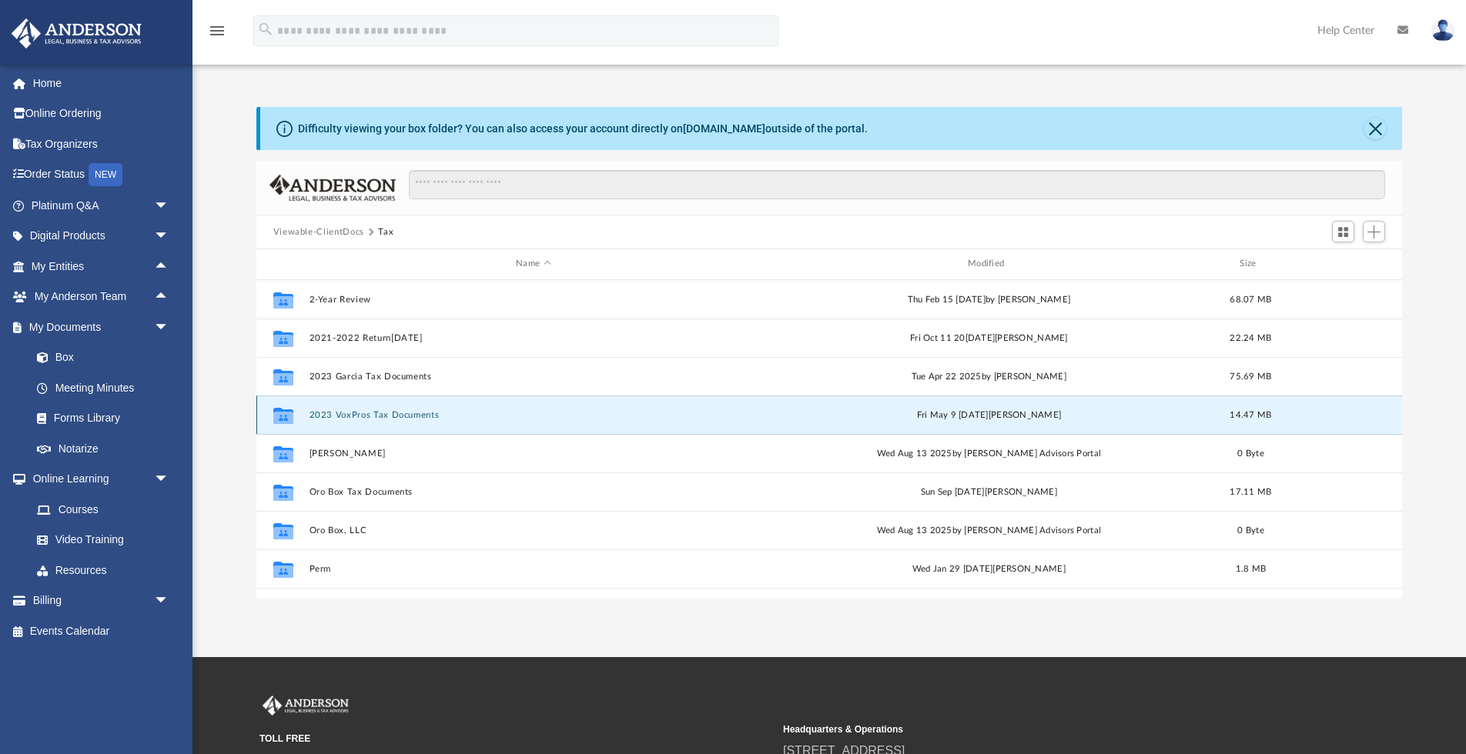
click at [396, 416] on button "2023 VoxPros Tax Documents" at bounding box center [533, 415] width 449 height 10
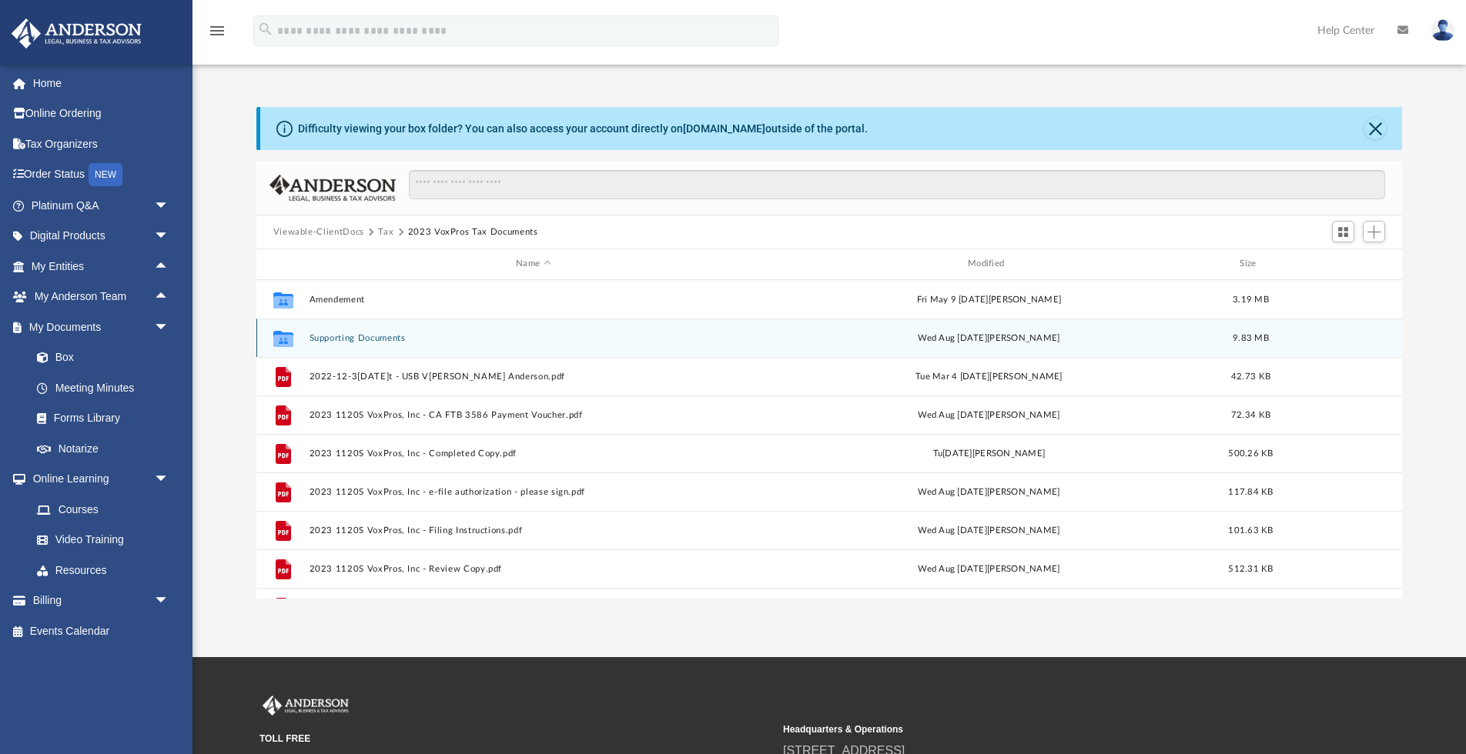
click at [357, 333] on button "Supporting Documents" at bounding box center [533, 338] width 449 height 10
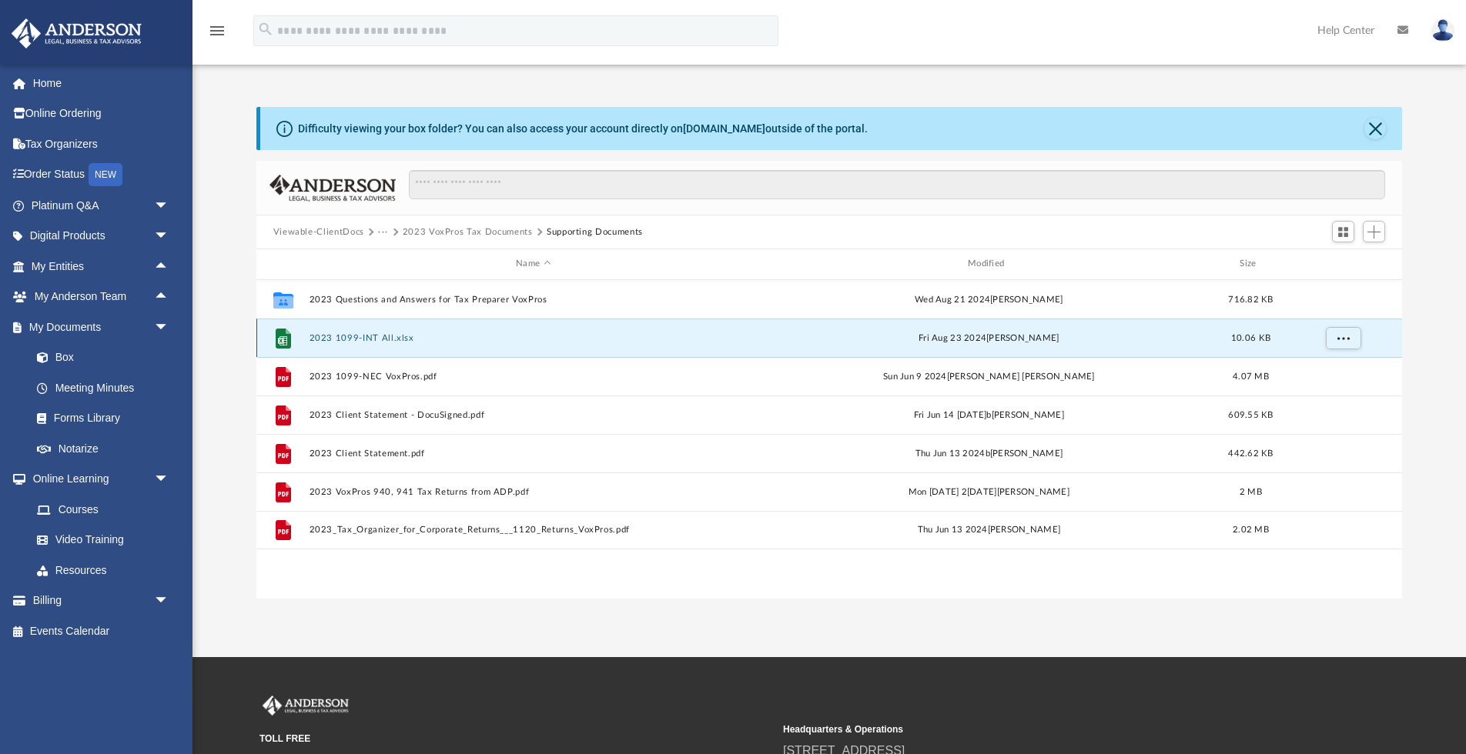
click at [358, 337] on button "2023 1099-INT All.xlsx" at bounding box center [533, 338] width 449 height 10
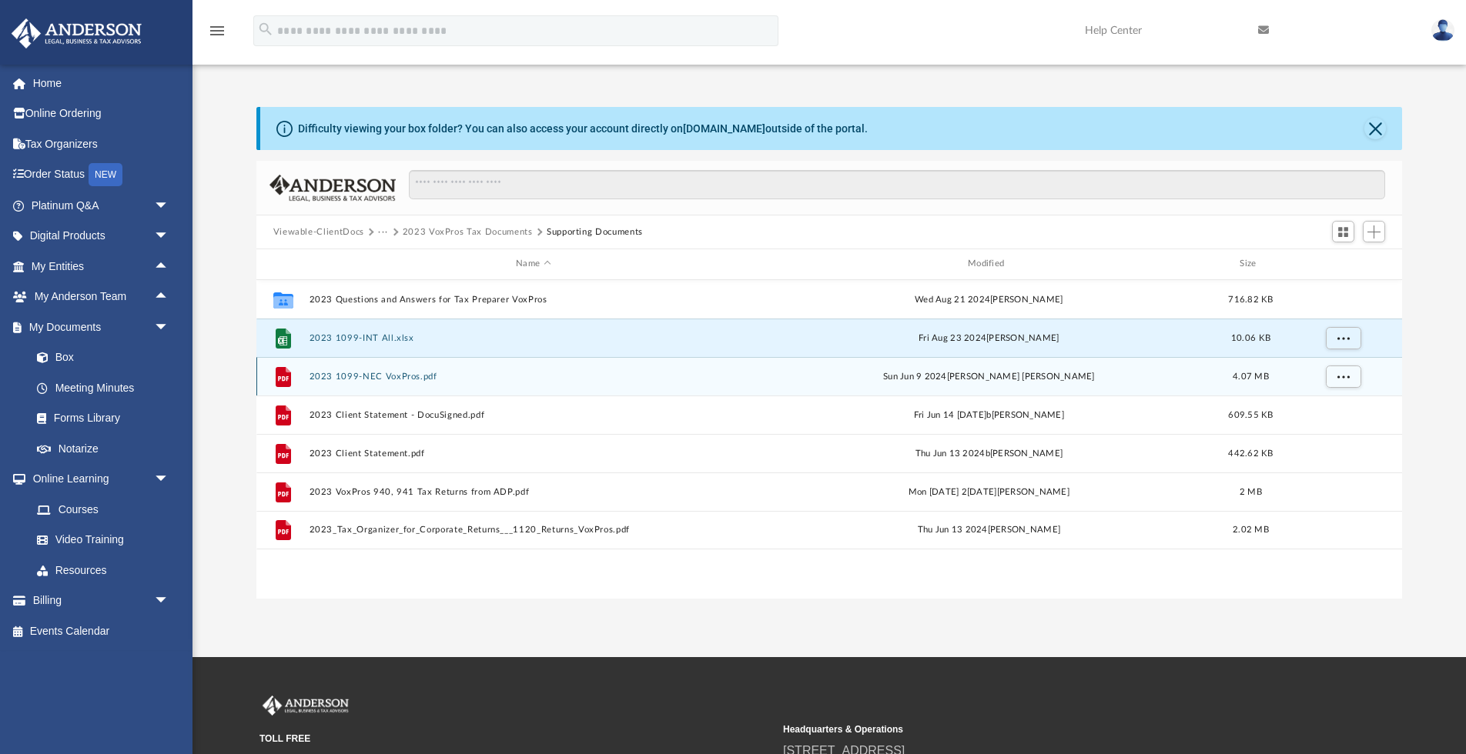
click at [369, 373] on button "2023 1099-NEC VoxPros.pdf" at bounding box center [533, 377] width 449 height 10
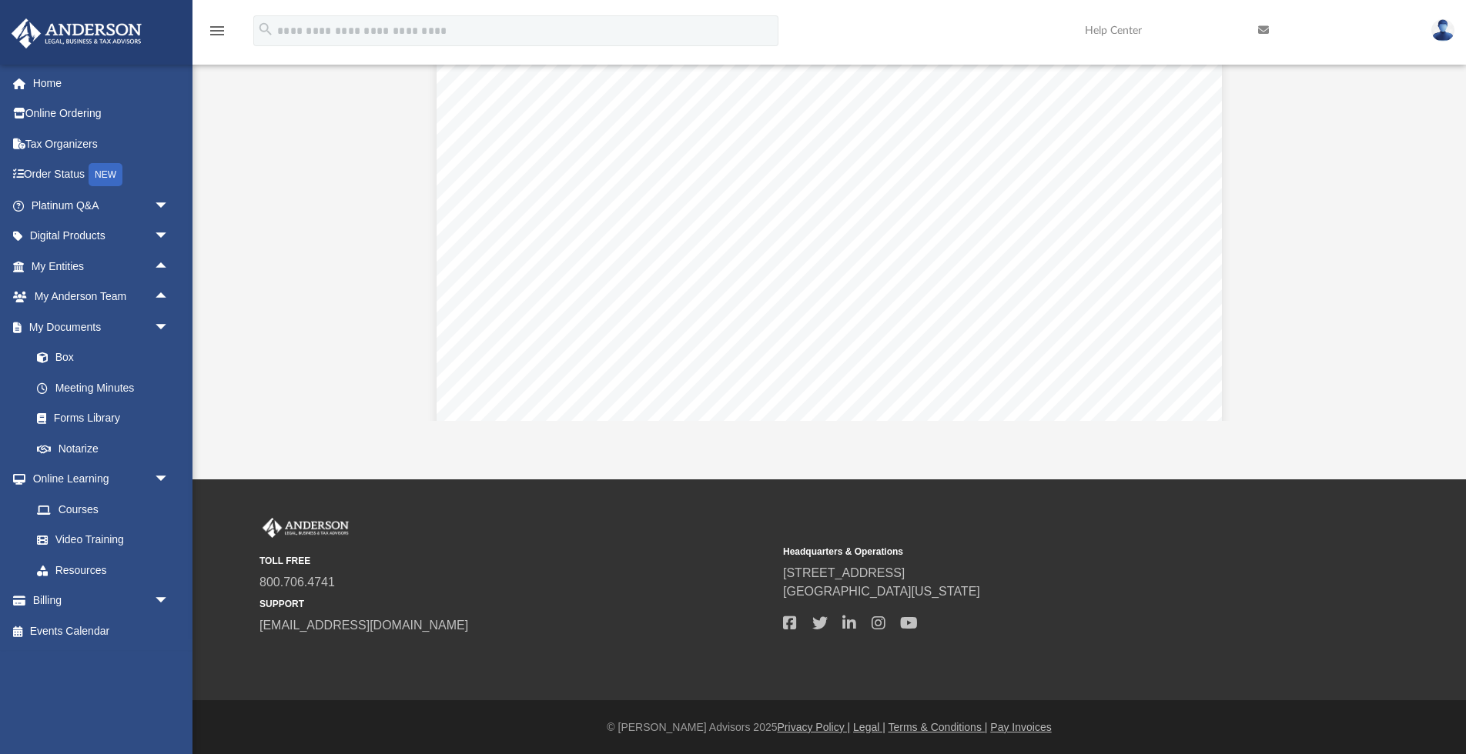
scroll to position [4798, 0]
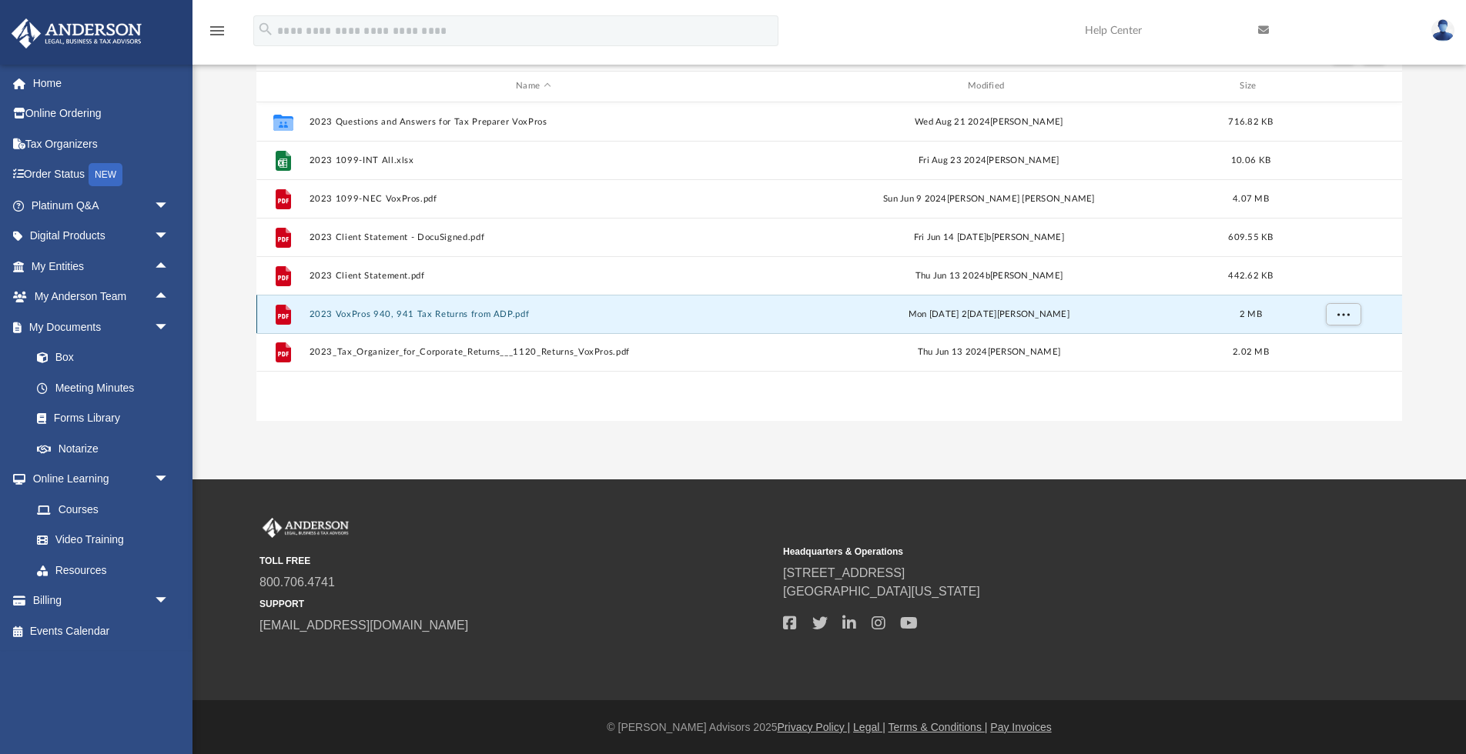
click at [490, 314] on button "2023 VoxPros 940, 941 Tax Returns from ADP.pdf" at bounding box center [533, 314] width 449 height 10
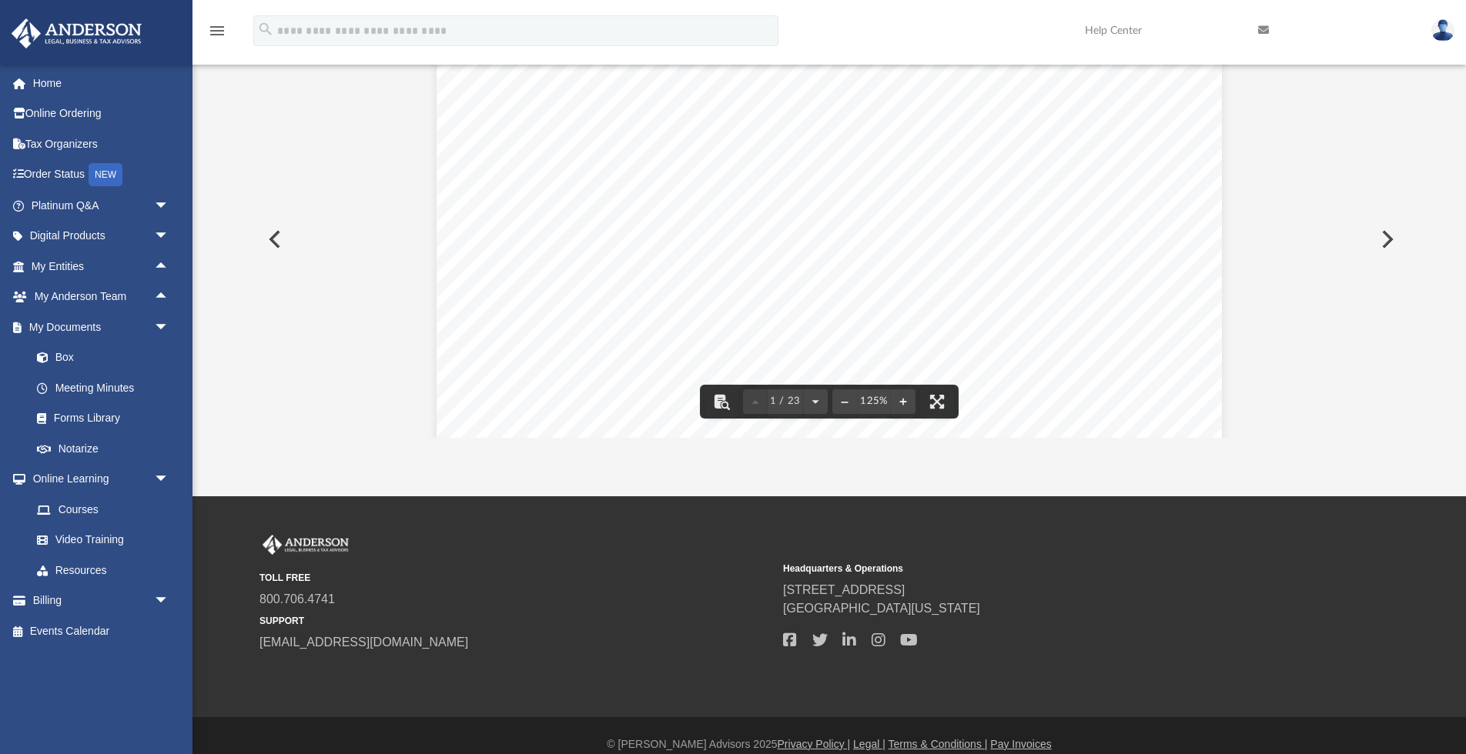
scroll to position [0, 0]
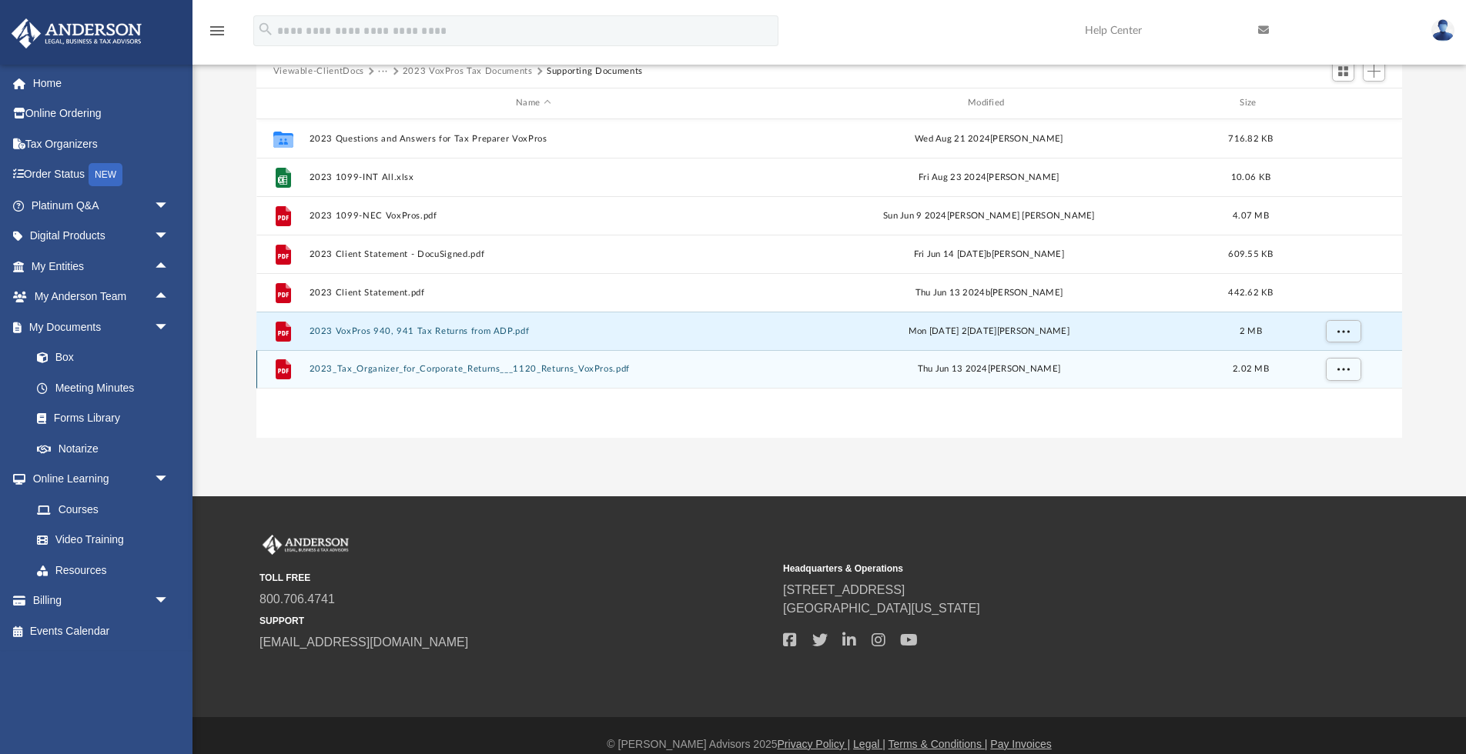
click at [496, 371] on button "2023_Tax_Organizer_for_Corporate_Returns___1120_Returns_VoxPros.pdf" at bounding box center [533, 369] width 449 height 10
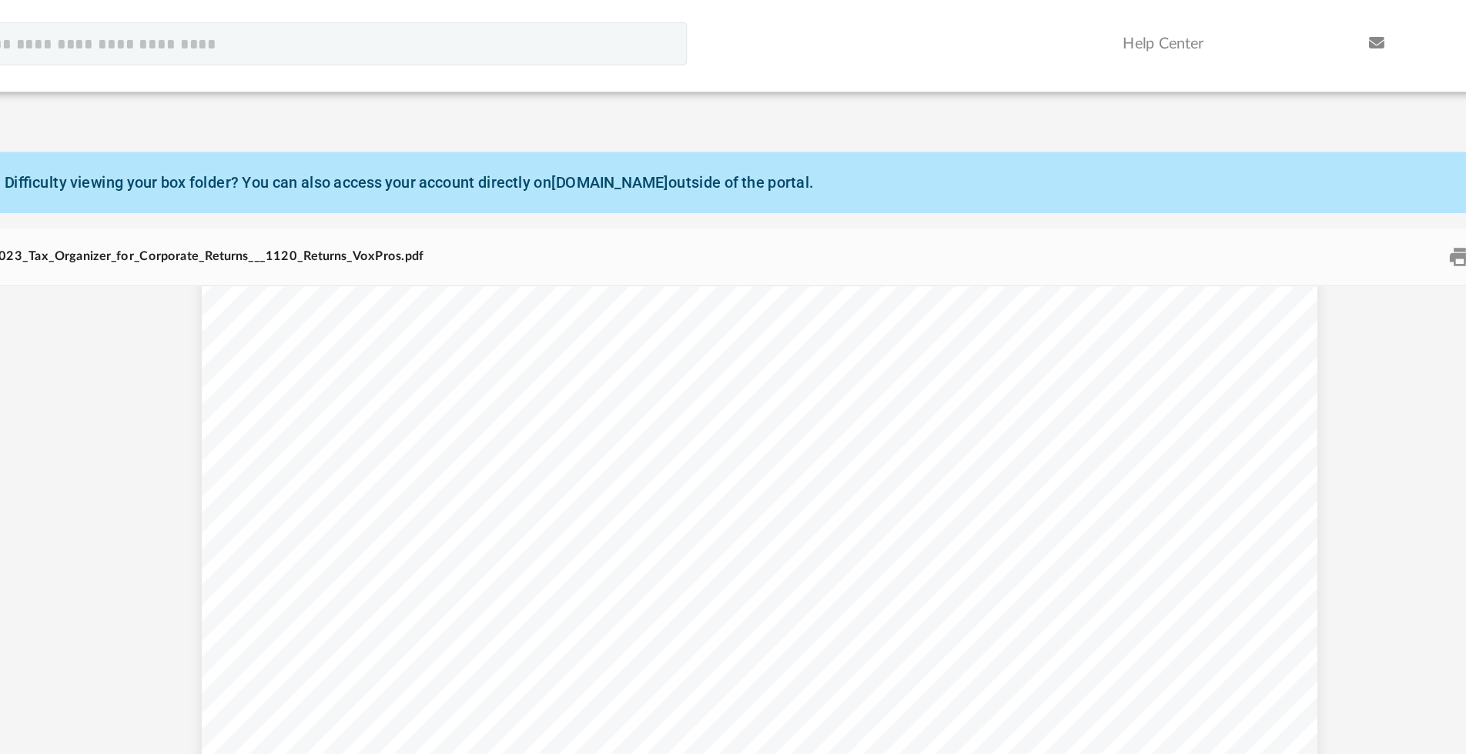
scroll to position [517, 0]
click at [1323, 183] on button "Print" at bounding box center [1321, 181] width 31 height 24
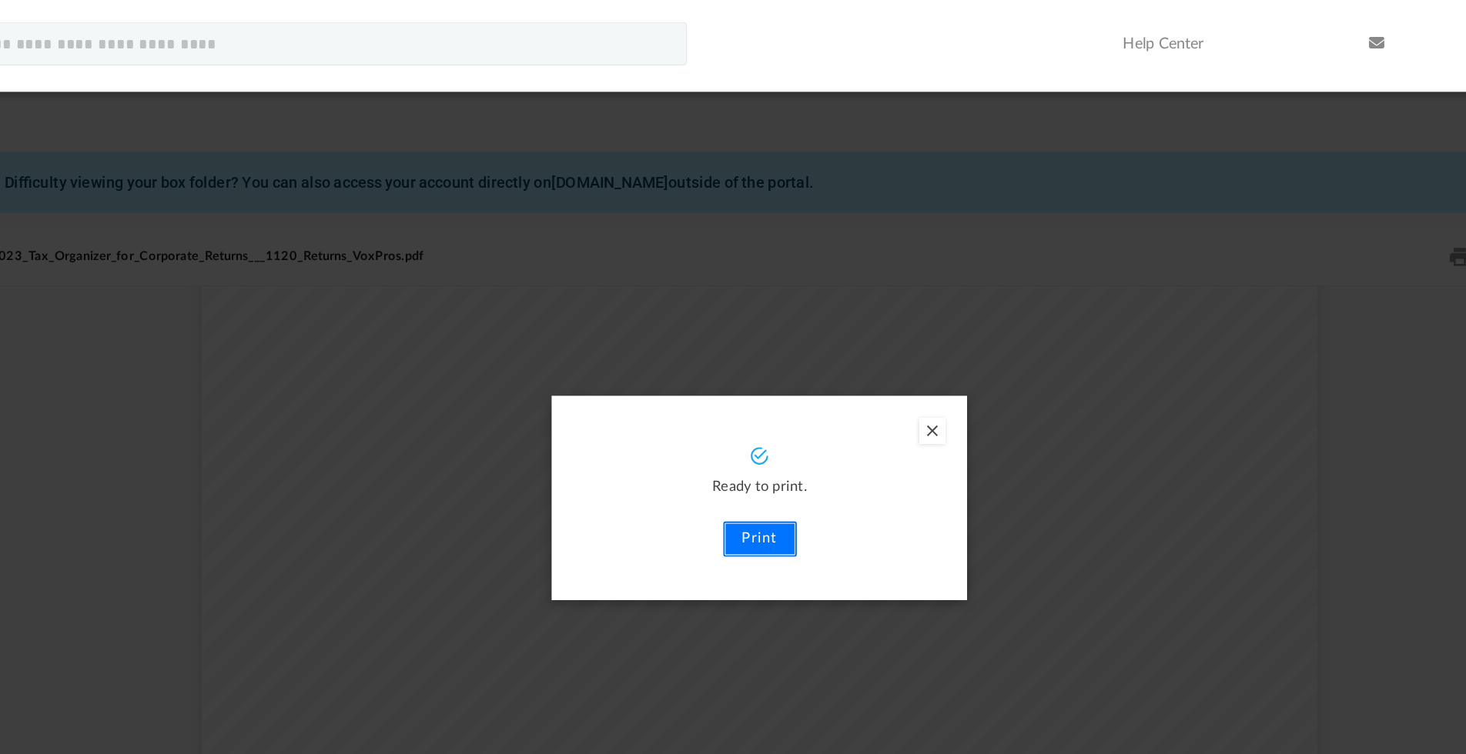
click at [828, 378] on button "Print" at bounding box center [830, 379] width 52 height 25
